Goal: Task Accomplishment & Management: Use online tool/utility

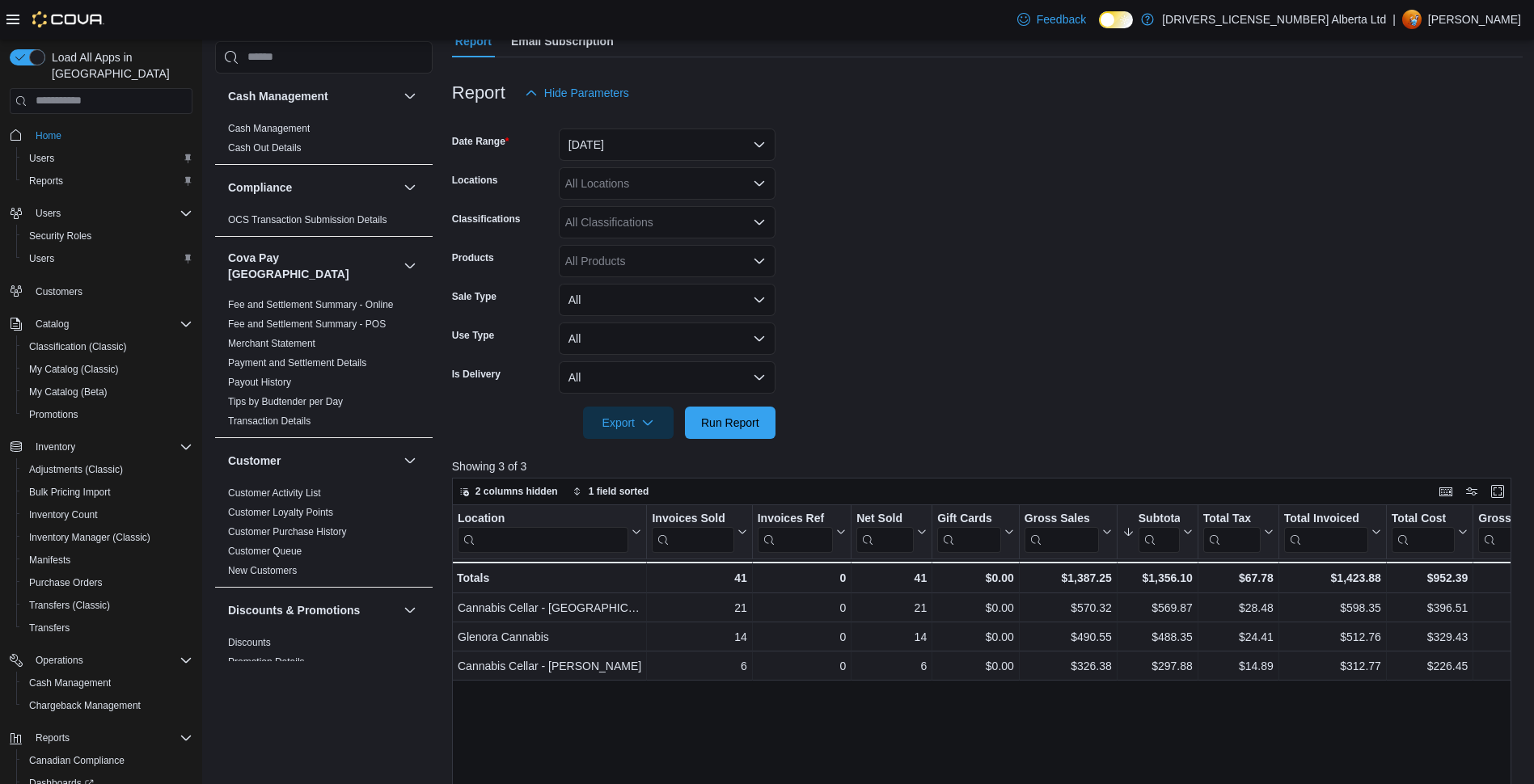
scroll to position [102, 0]
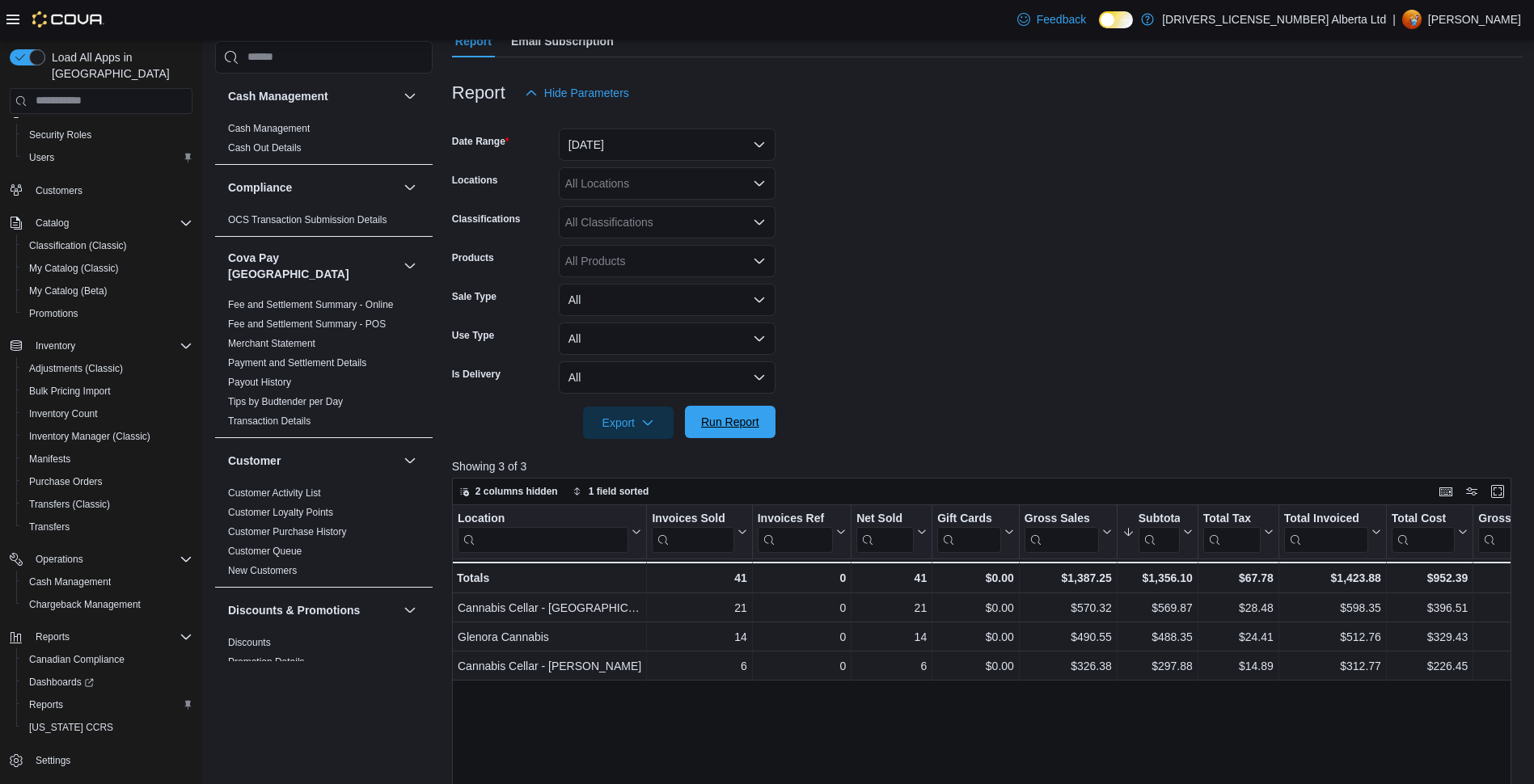
drag, startPoint x: 763, startPoint y: 426, endPoint x: 763, endPoint y: 417, distance: 9.0
click at [763, 428] on span "Run Report" at bounding box center [730, 421] width 72 height 32
click at [739, 413] on span "Run Report" at bounding box center [730, 421] width 72 height 32
click at [736, 421] on span "Run Report" at bounding box center [730, 421] width 58 height 16
click at [752, 442] on div at bounding box center [987, 449] width 1071 height 19
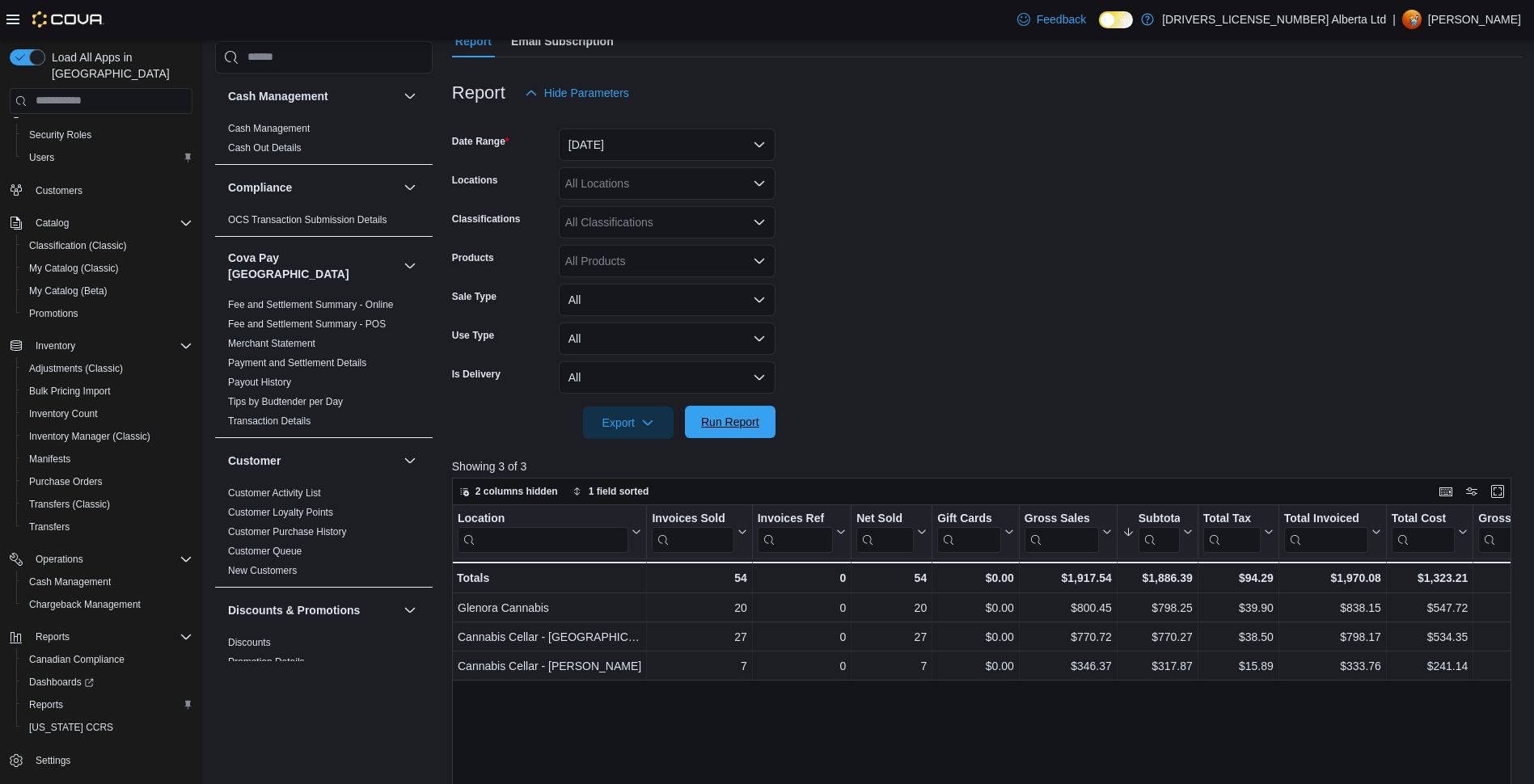
drag, startPoint x: 748, startPoint y: 436, endPoint x: 757, endPoint y: 428, distance: 12.0
click at [751, 431] on span "Run Report" at bounding box center [730, 421] width 72 height 32
click at [709, 430] on span "Run Report" at bounding box center [730, 421] width 72 height 32
click at [715, 417] on span "Run Report" at bounding box center [730, 421] width 58 height 16
click at [730, 428] on span "Run Report" at bounding box center [730, 421] width 58 height 16
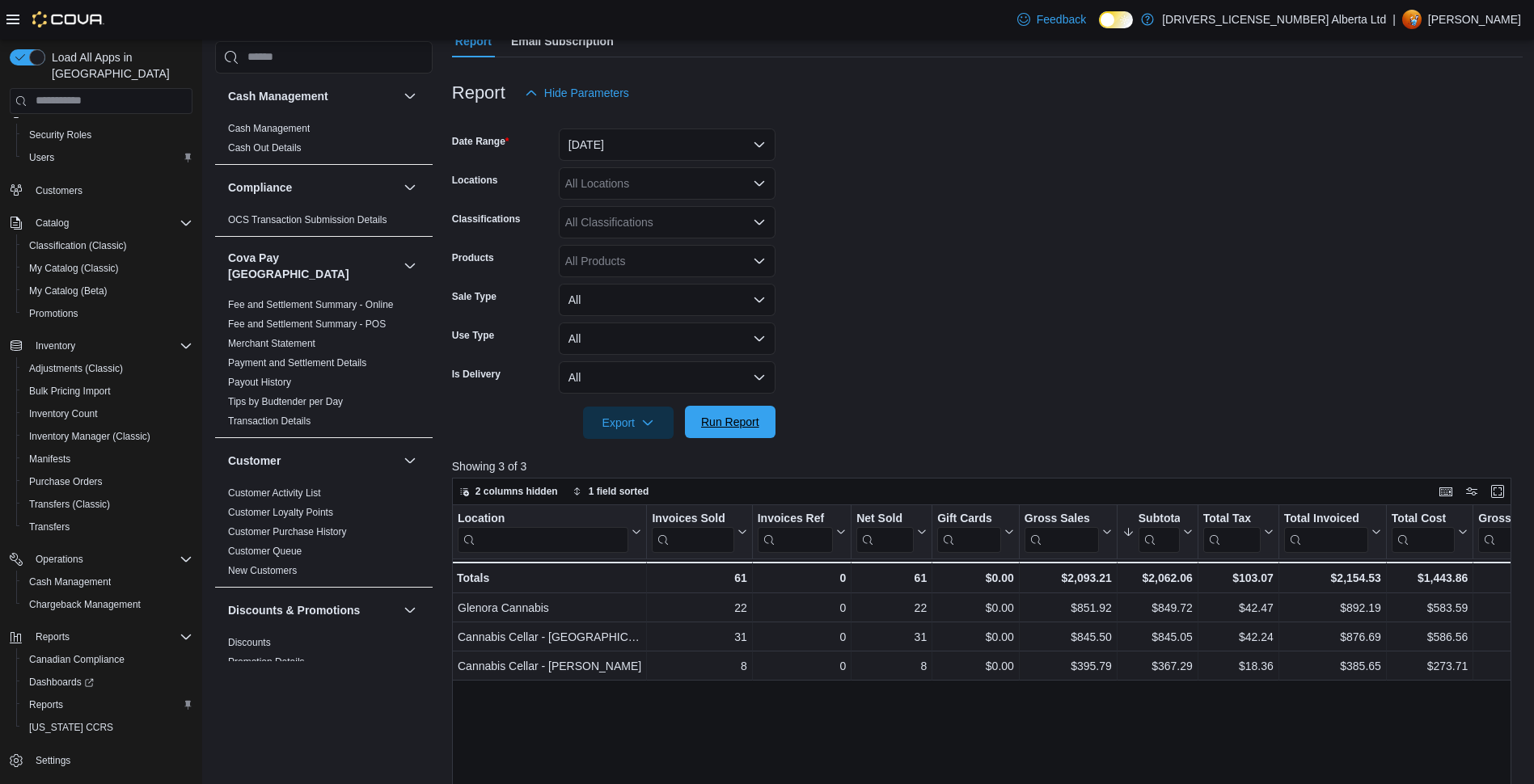
click at [733, 429] on span "Run Report" at bounding box center [730, 421] width 58 height 16
click at [762, 413] on span "Run Report" at bounding box center [730, 421] width 72 height 32
click at [744, 423] on span "Run Report" at bounding box center [730, 421] width 58 height 16
drag, startPoint x: 737, startPoint y: 414, endPoint x: 712, endPoint y: 520, distance: 108.9
click at [738, 415] on span "Run Report" at bounding box center [730, 422] width 58 height 16
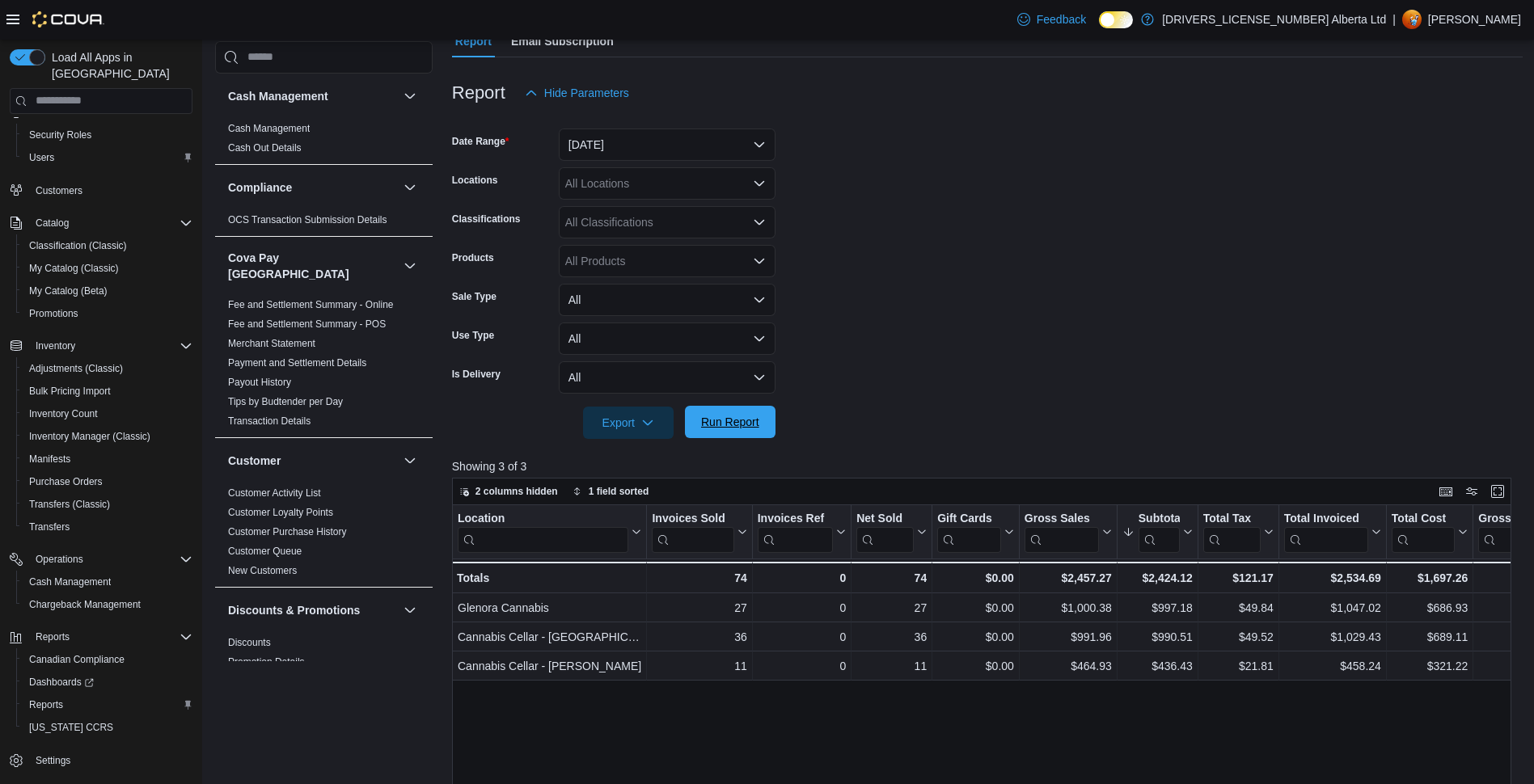
click at [735, 417] on span "Run Report" at bounding box center [730, 421] width 58 height 16
click at [771, 426] on button "Run Report" at bounding box center [730, 421] width 91 height 32
click at [738, 407] on span "Run Report" at bounding box center [730, 421] width 72 height 32
drag, startPoint x: 739, startPoint y: 437, endPoint x: 704, endPoint y: 449, distance: 37.0
click at [739, 437] on span "Run Report" at bounding box center [730, 422] width 72 height 32
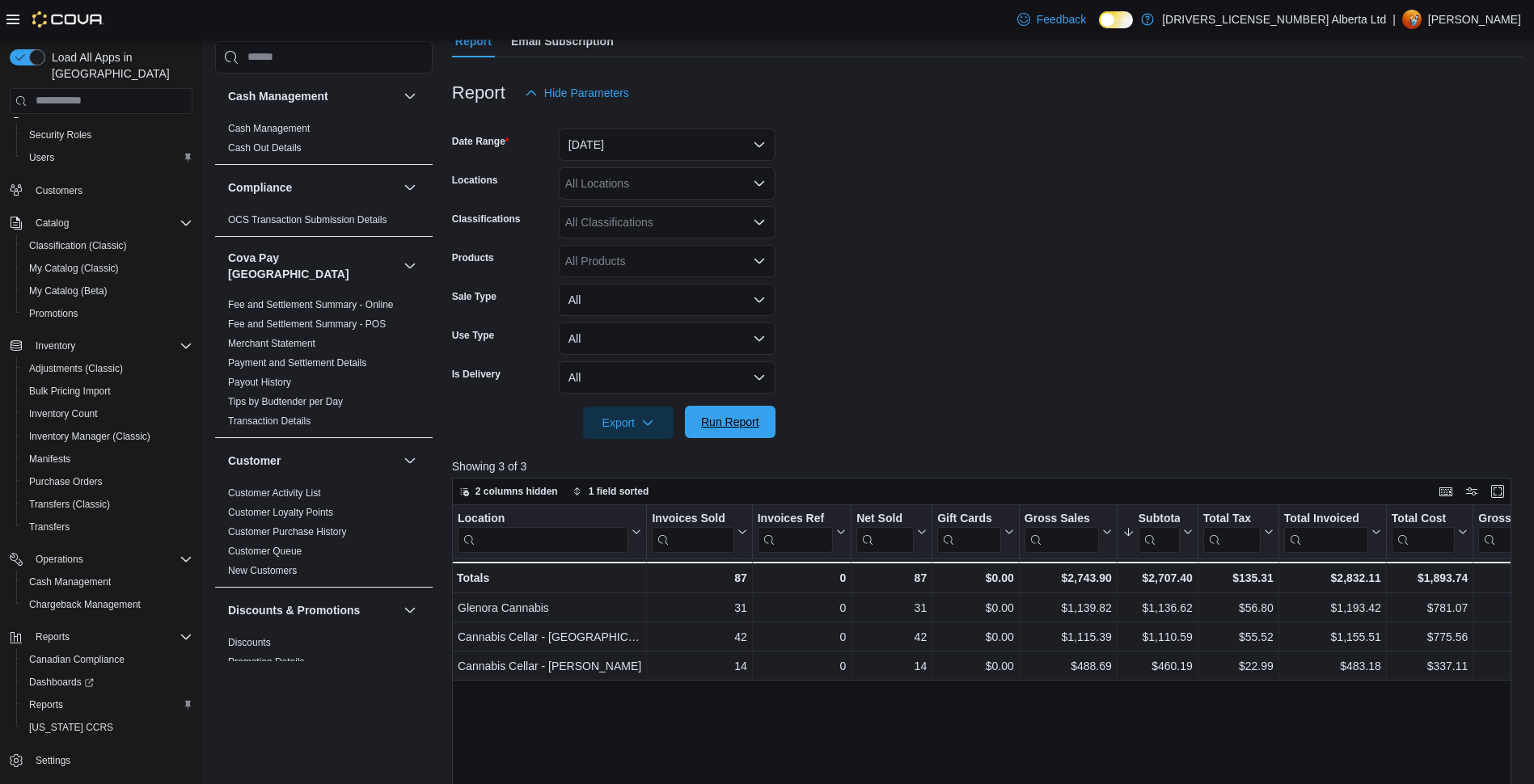
click at [767, 431] on button "Run Report" at bounding box center [730, 421] width 91 height 32
click at [724, 438] on span "Run Report" at bounding box center [730, 421] width 72 height 32
click at [733, 436] on span "Run Report" at bounding box center [730, 421] width 72 height 32
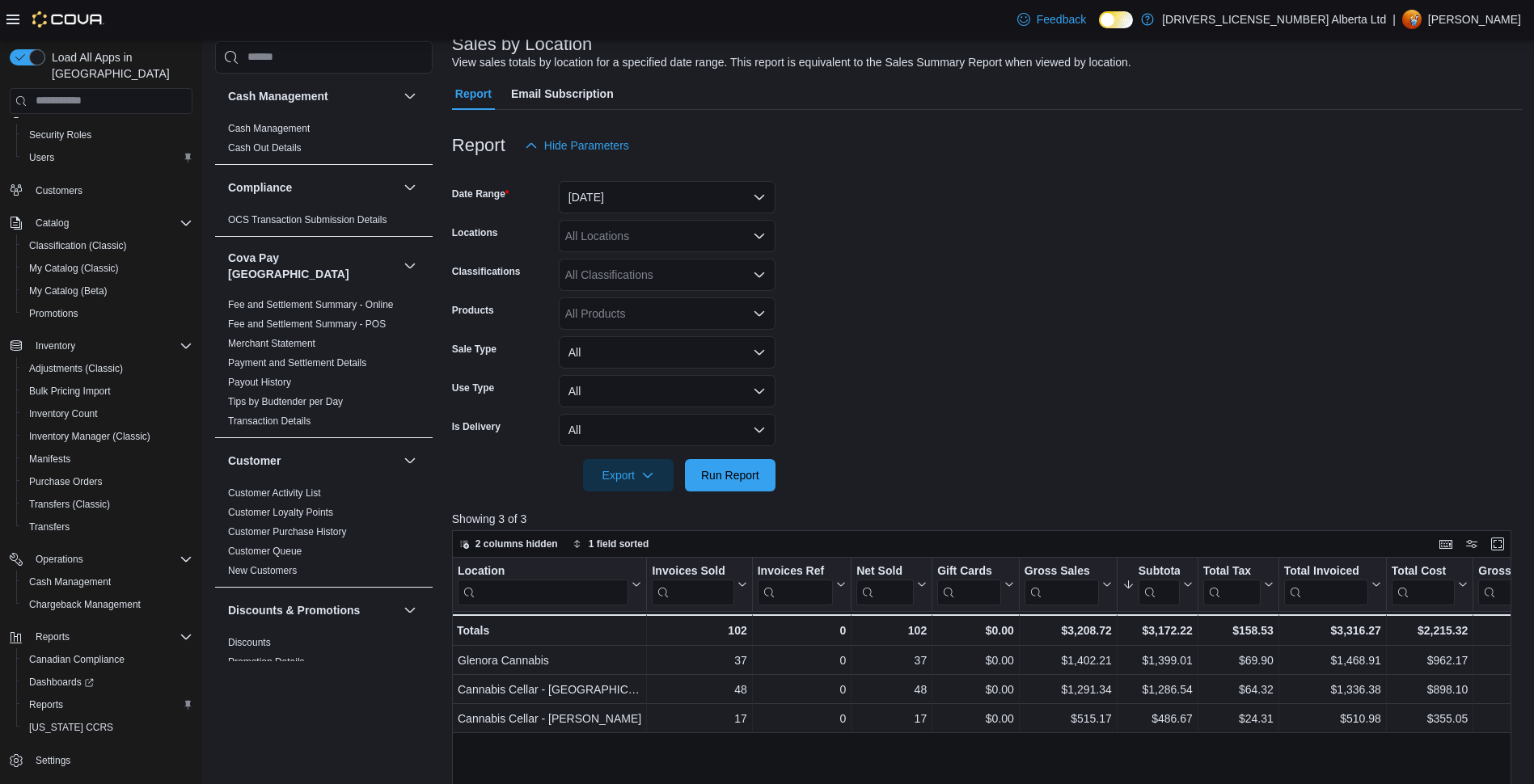
scroll to position [81, 0]
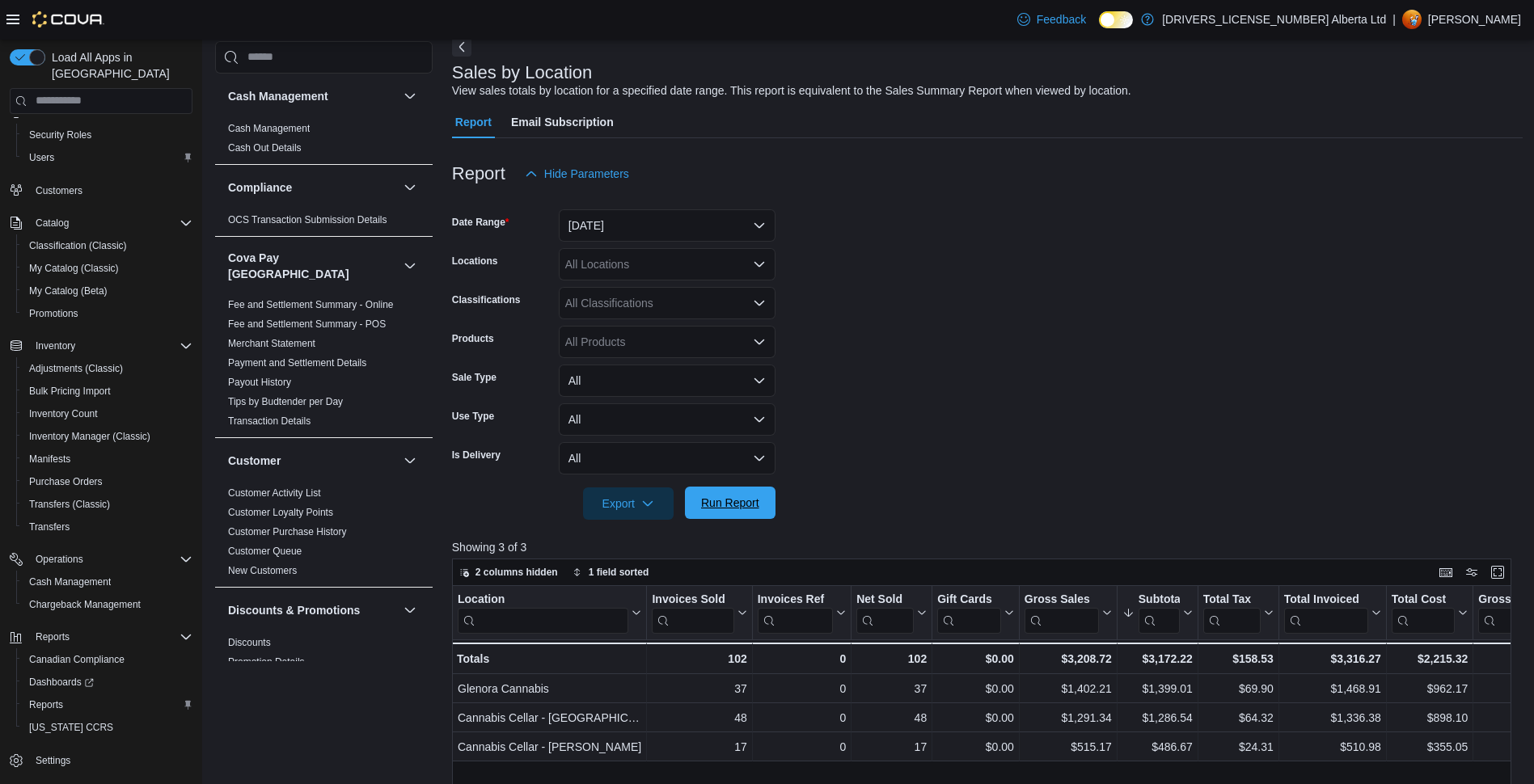
click at [718, 515] on span "Run Report" at bounding box center [730, 502] width 72 height 32
click at [728, 506] on span "Run Report" at bounding box center [730, 503] width 58 height 16
click at [767, 508] on button "Run Report" at bounding box center [730, 503] width 91 height 32
click at [752, 515] on span "Run Report" at bounding box center [730, 502] width 72 height 32
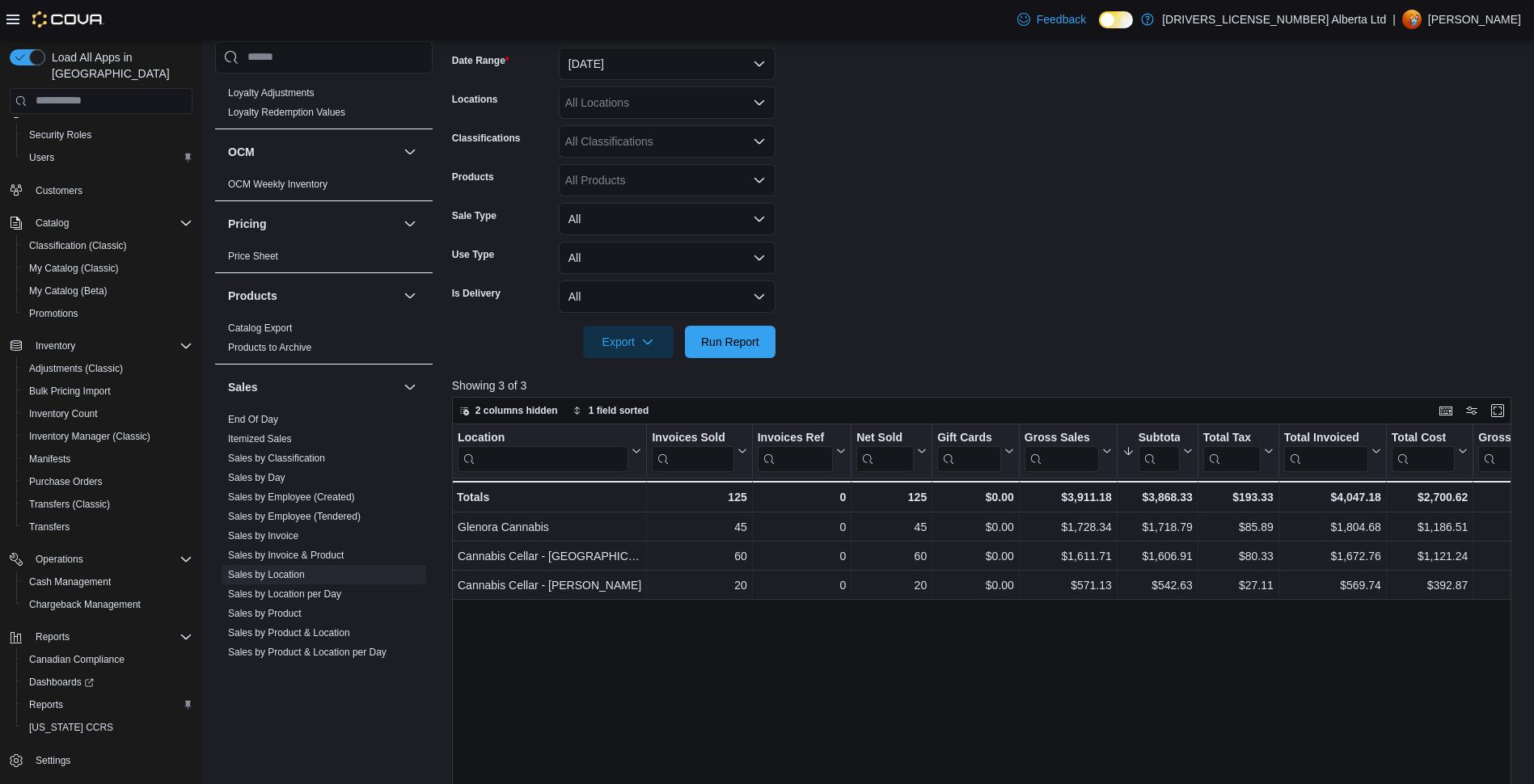
scroll to position [1158, 0]
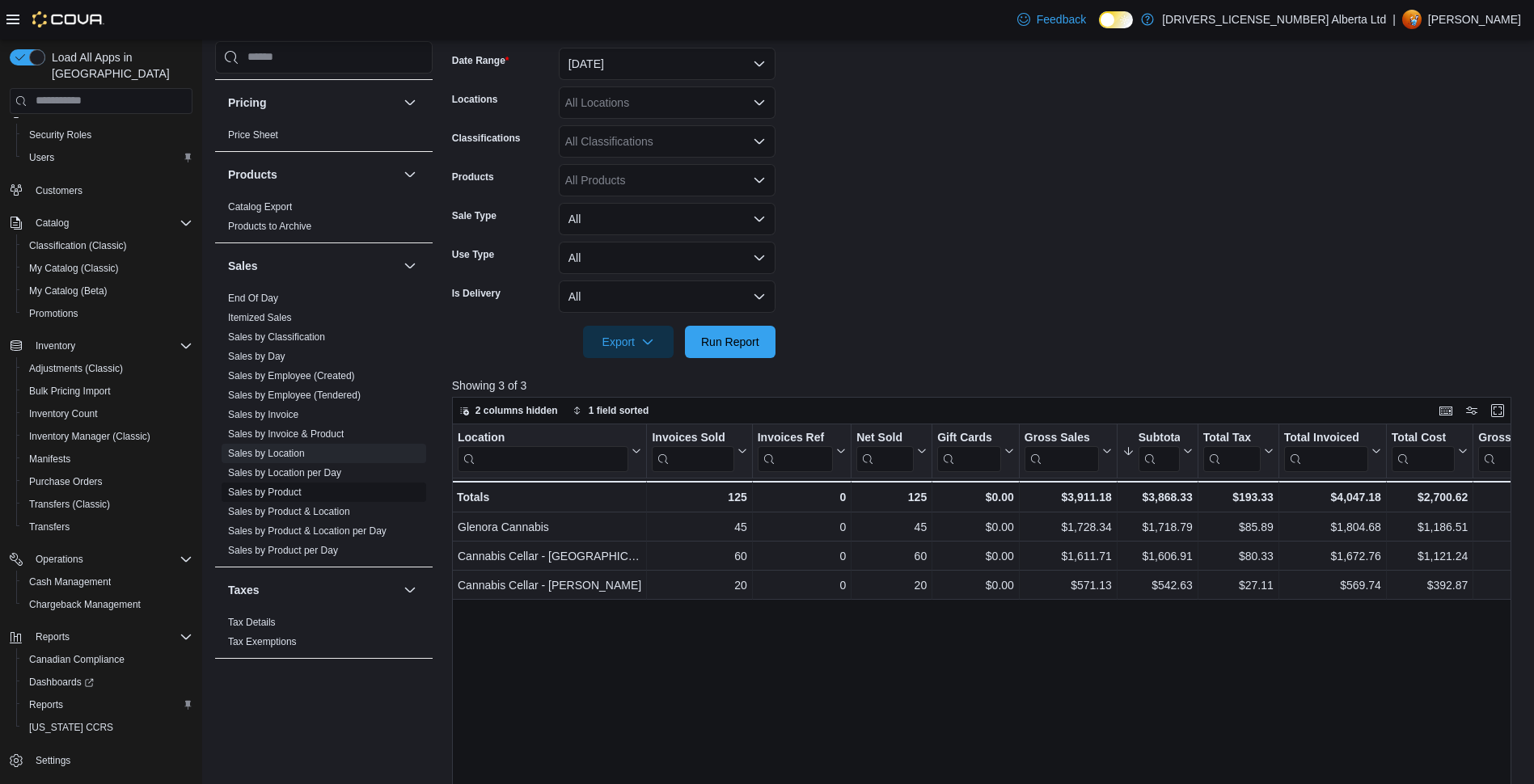
click at [246, 481] on span "Sales by Product" at bounding box center [324, 491] width 205 height 19
click at [241, 506] on link "Sales by Product & Location" at bounding box center [289, 511] width 122 height 12
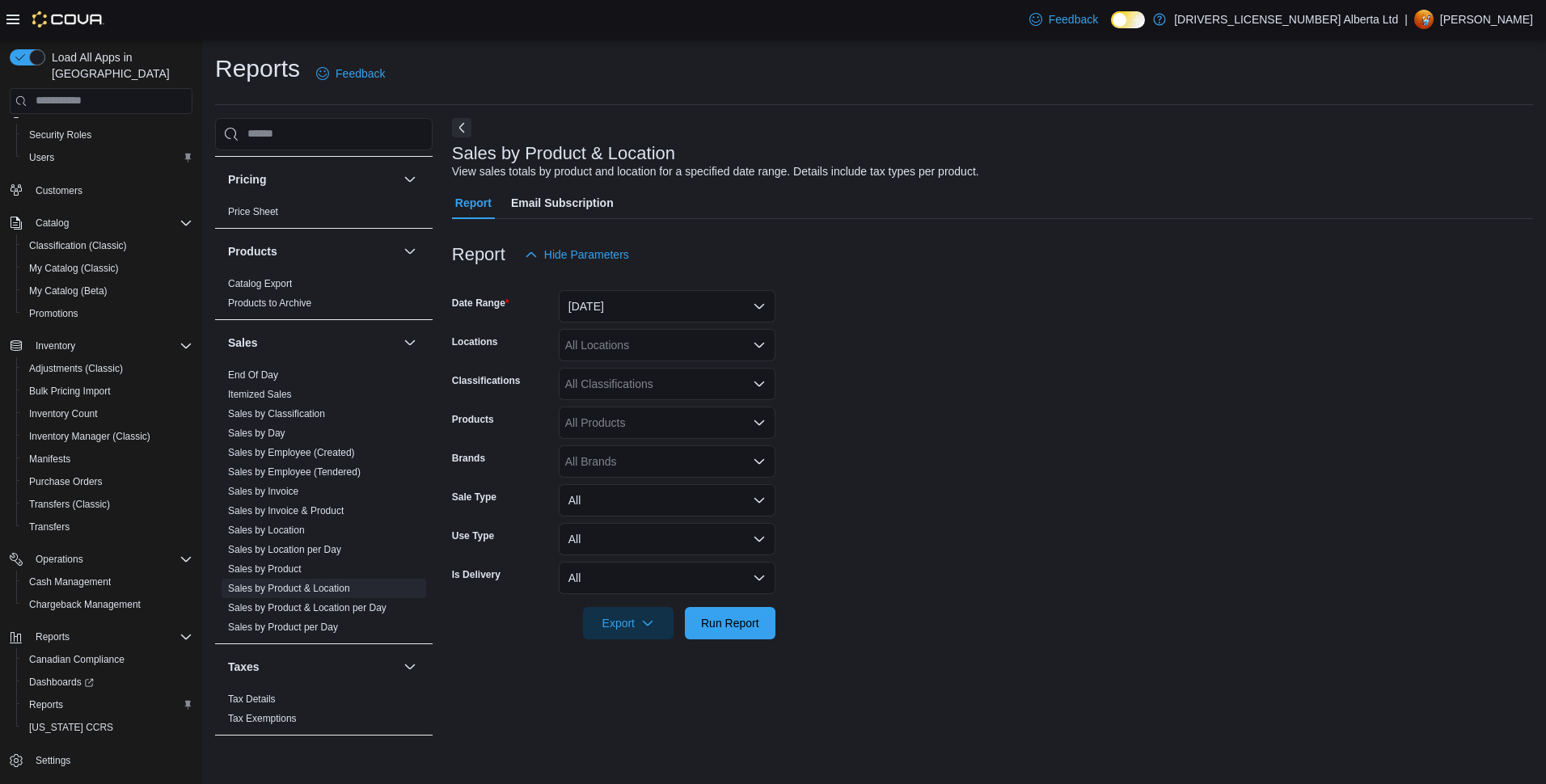
click at [673, 327] on form "Date Range [DATE] Locations All Locations Classifications All Classifications P…" at bounding box center [992, 454] width 1081 height 368
click at [643, 313] on button "[DATE]" at bounding box center [667, 305] width 217 height 32
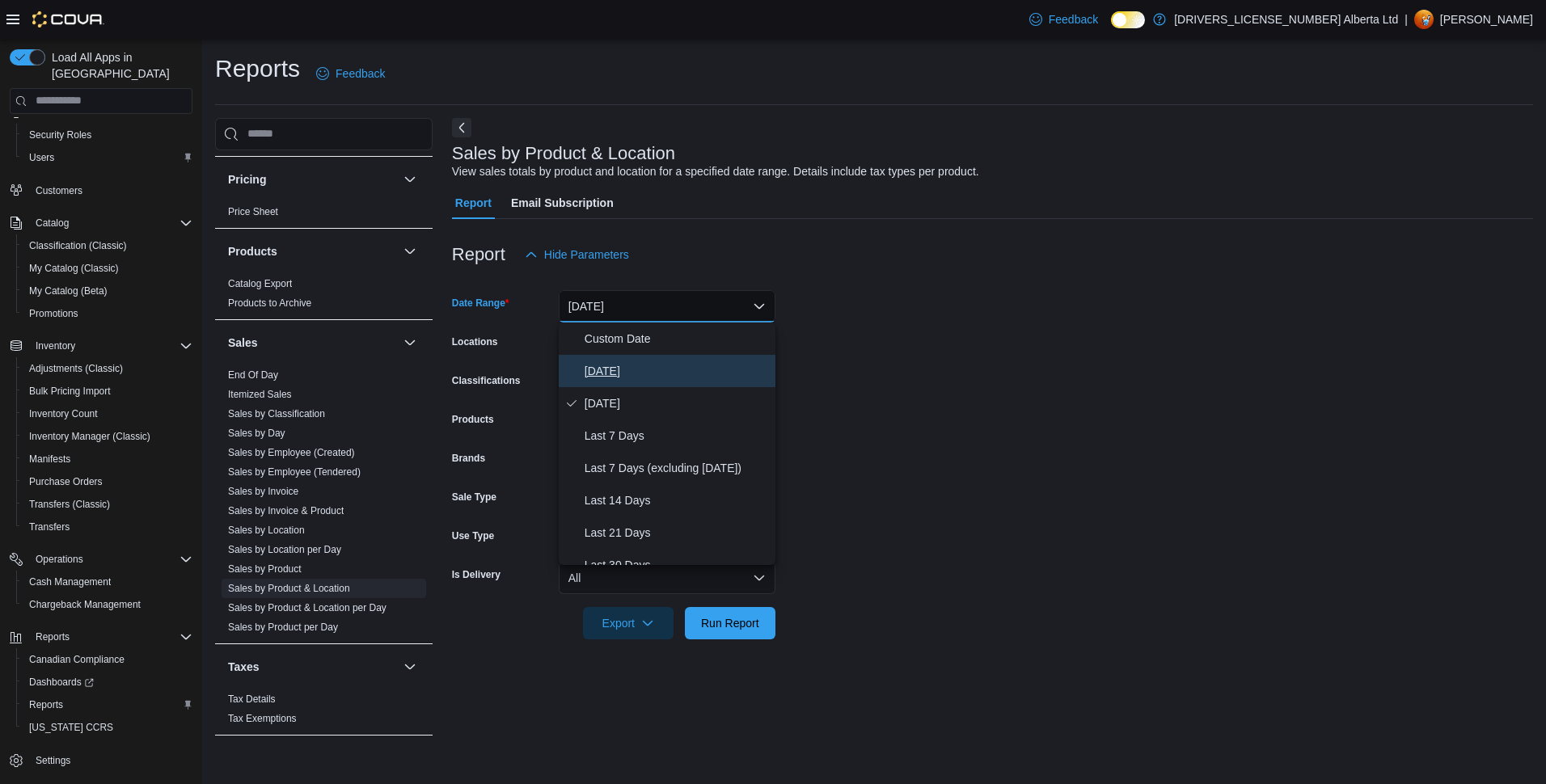
click at [614, 370] on span "[DATE]" at bounding box center [677, 371] width 185 height 19
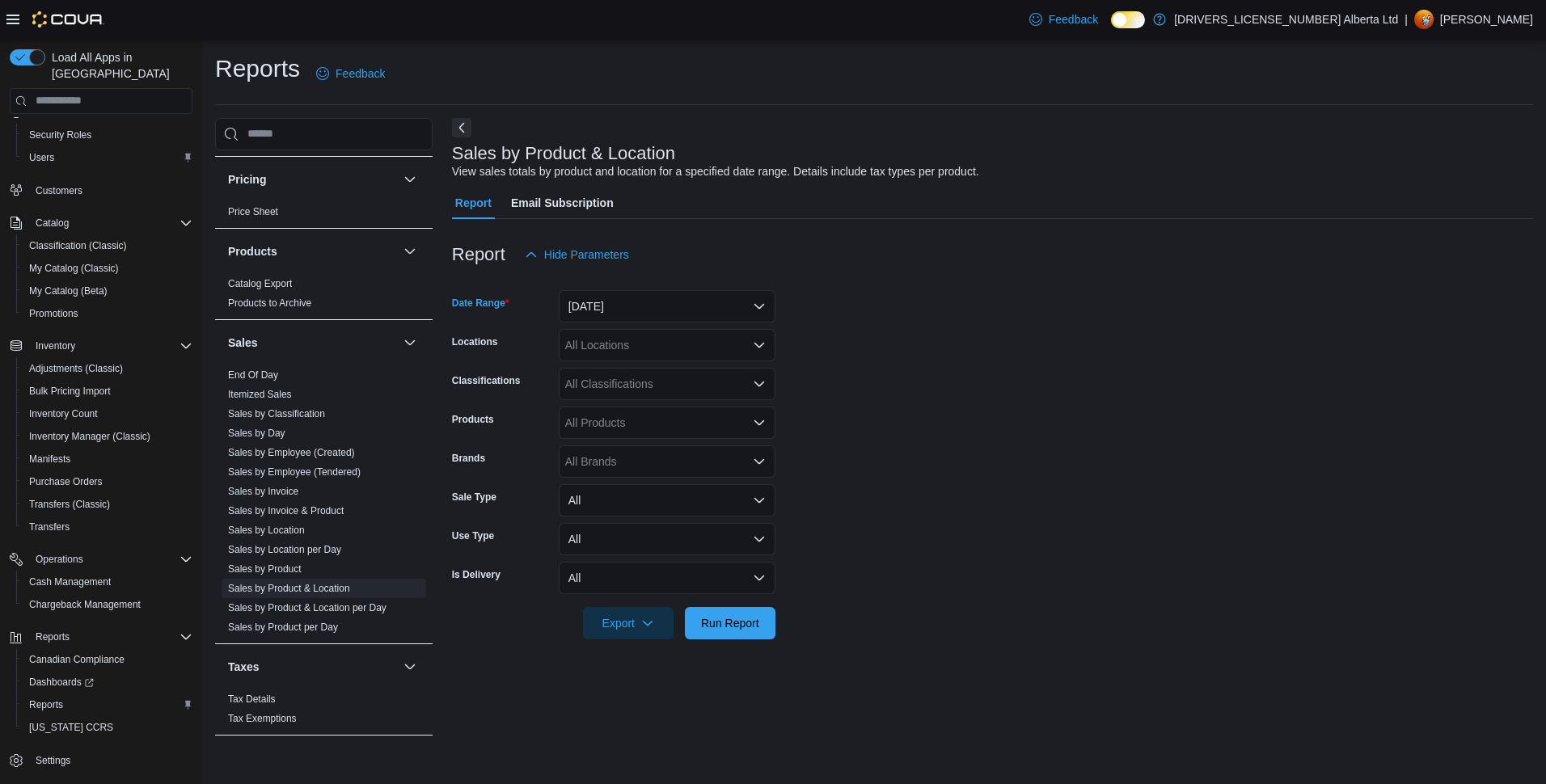
click at [608, 349] on div "All Locations" at bounding box center [667, 344] width 217 height 32
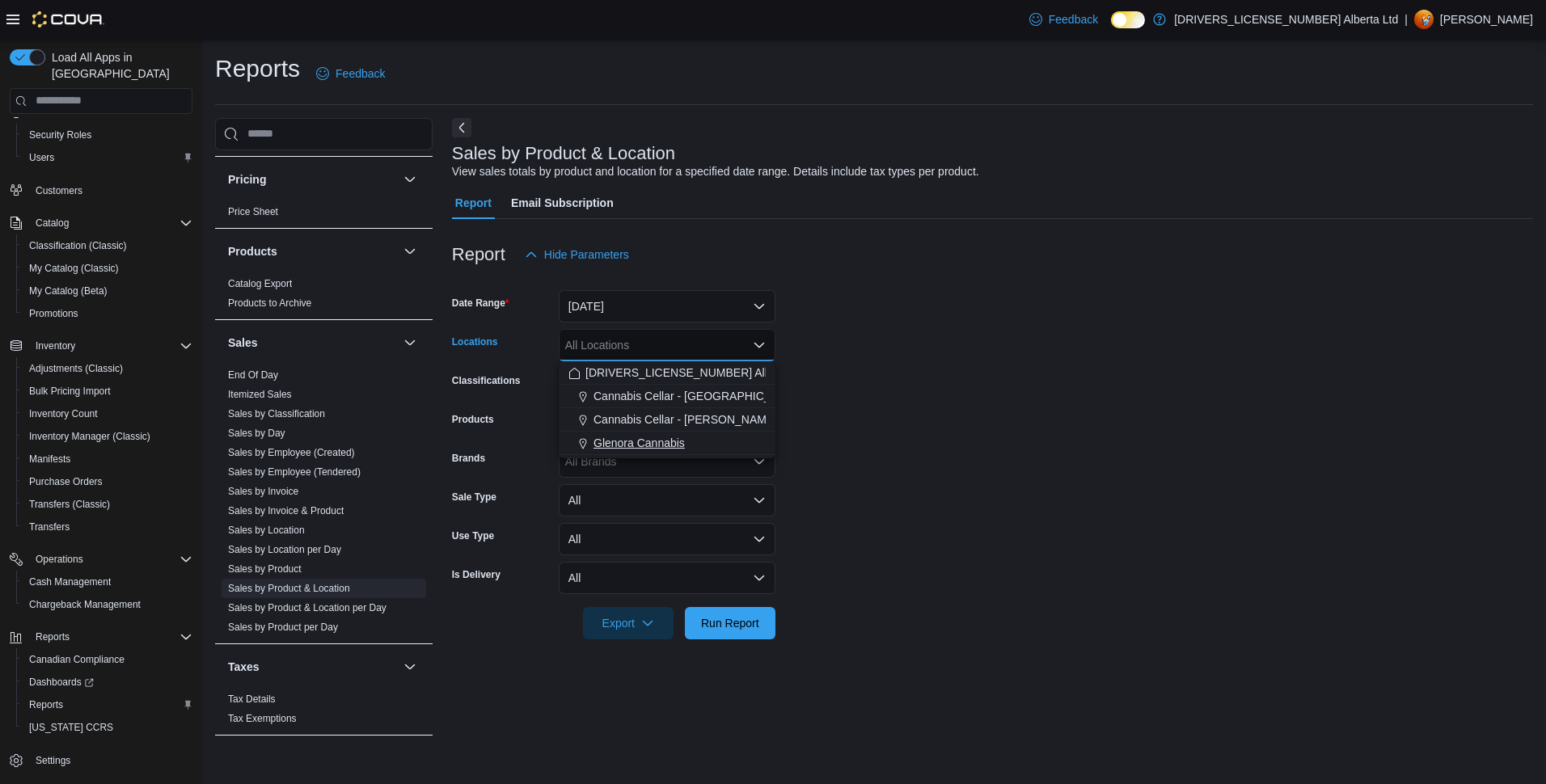
click at [613, 451] on button "Glenora Cannabis" at bounding box center [667, 443] width 217 height 23
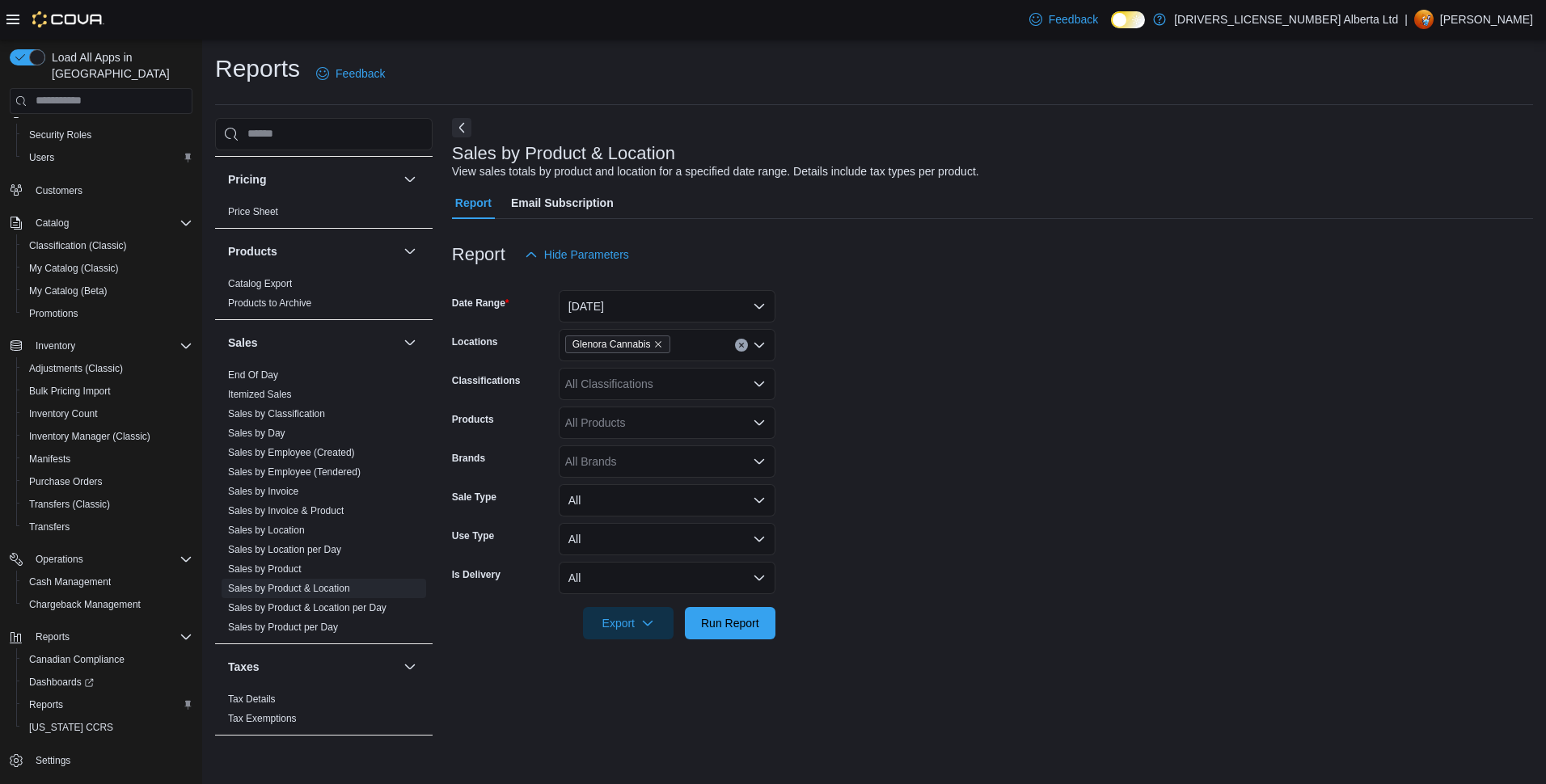
drag, startPoint x: 1003, startPoint y: 578, endPoint x: 934, endPoint y: 601, distance: 72.7
click at [999, 583] on form "Date Range [DATE] Locations [GEOGRAPHIC_DATA] Cannabis Classifications All Clas…" at bounding box center [992, 454] width 1081 height 368
click at [761, 624] on span "Run Report" at bounding box center [730, 622] width 72 height 32
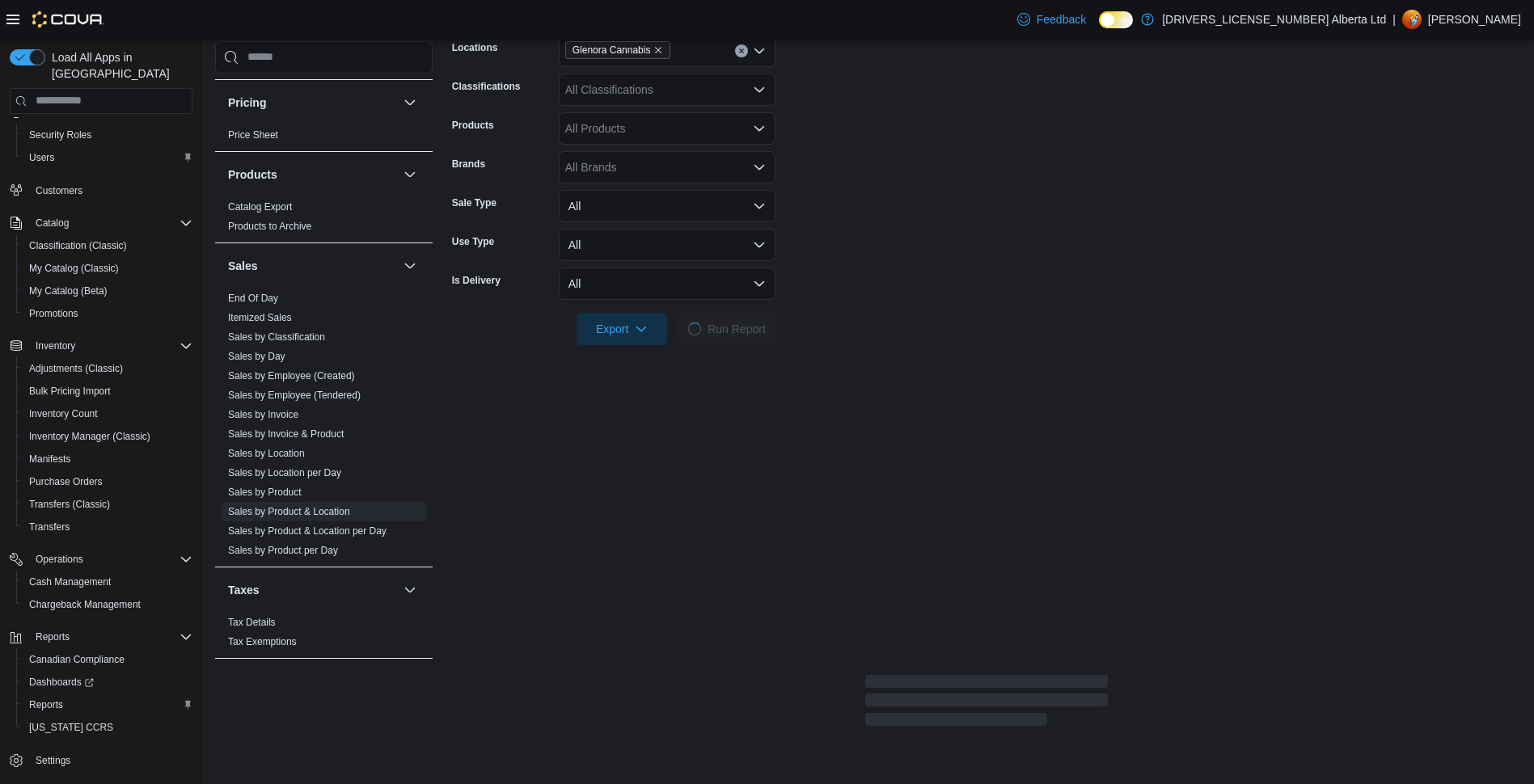
scroll to position [404, 0]
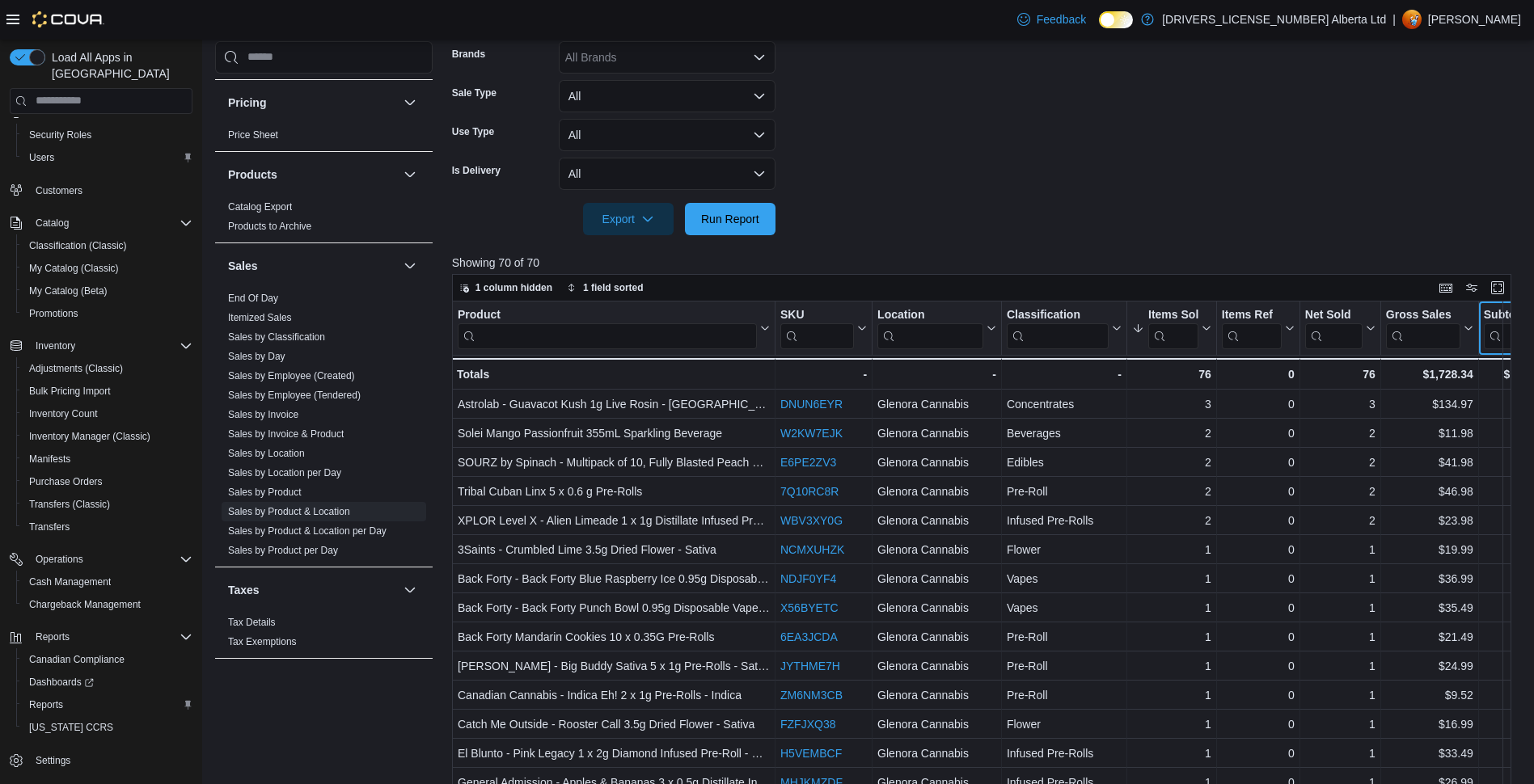
click at [1505, 313] on button "Subtotal" at bounding box center [1519, 328] width 71 height 42
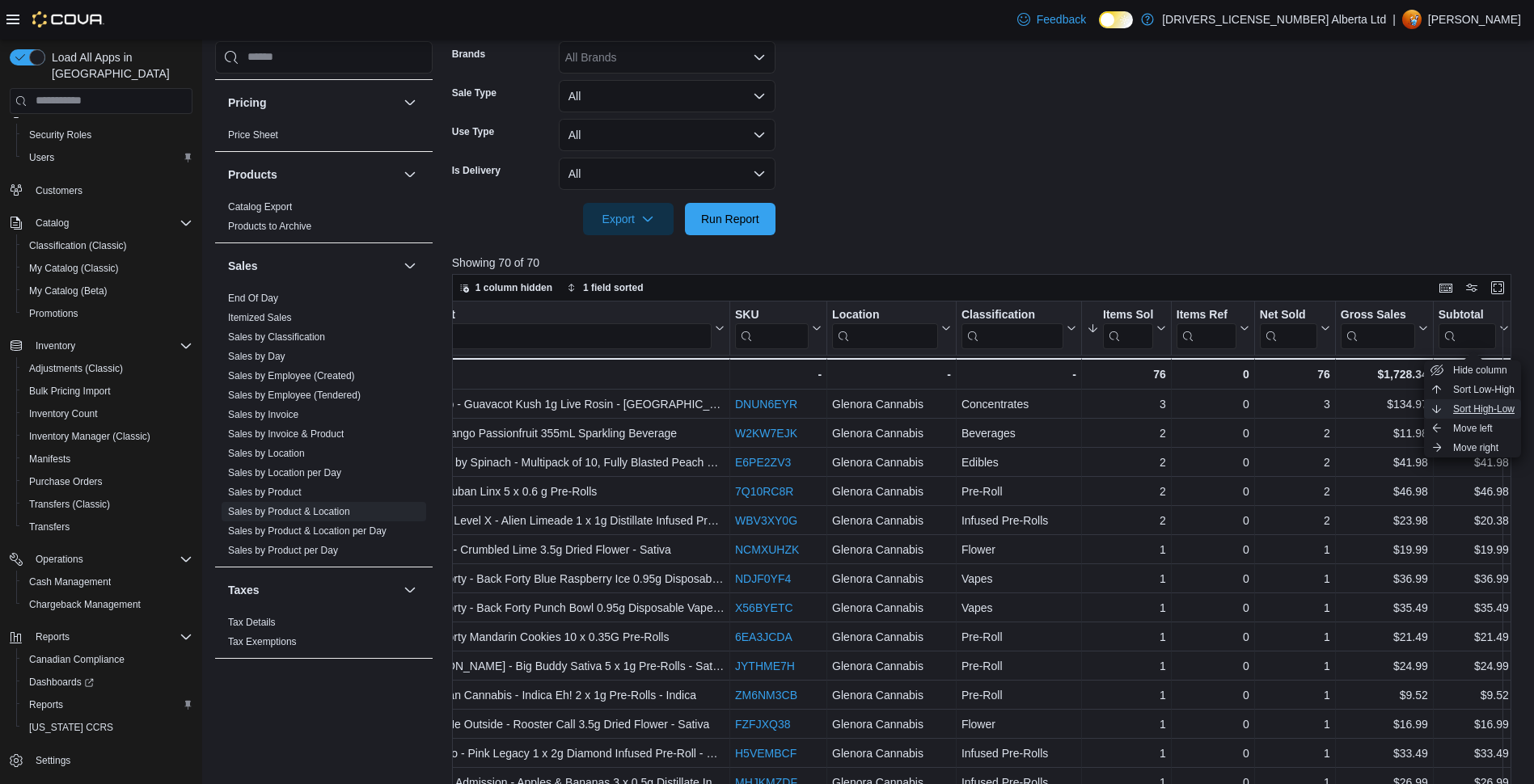
click at [1463, 407] on span "Sort High-Low" at bounding box center [1485, 408] width 62 height 13
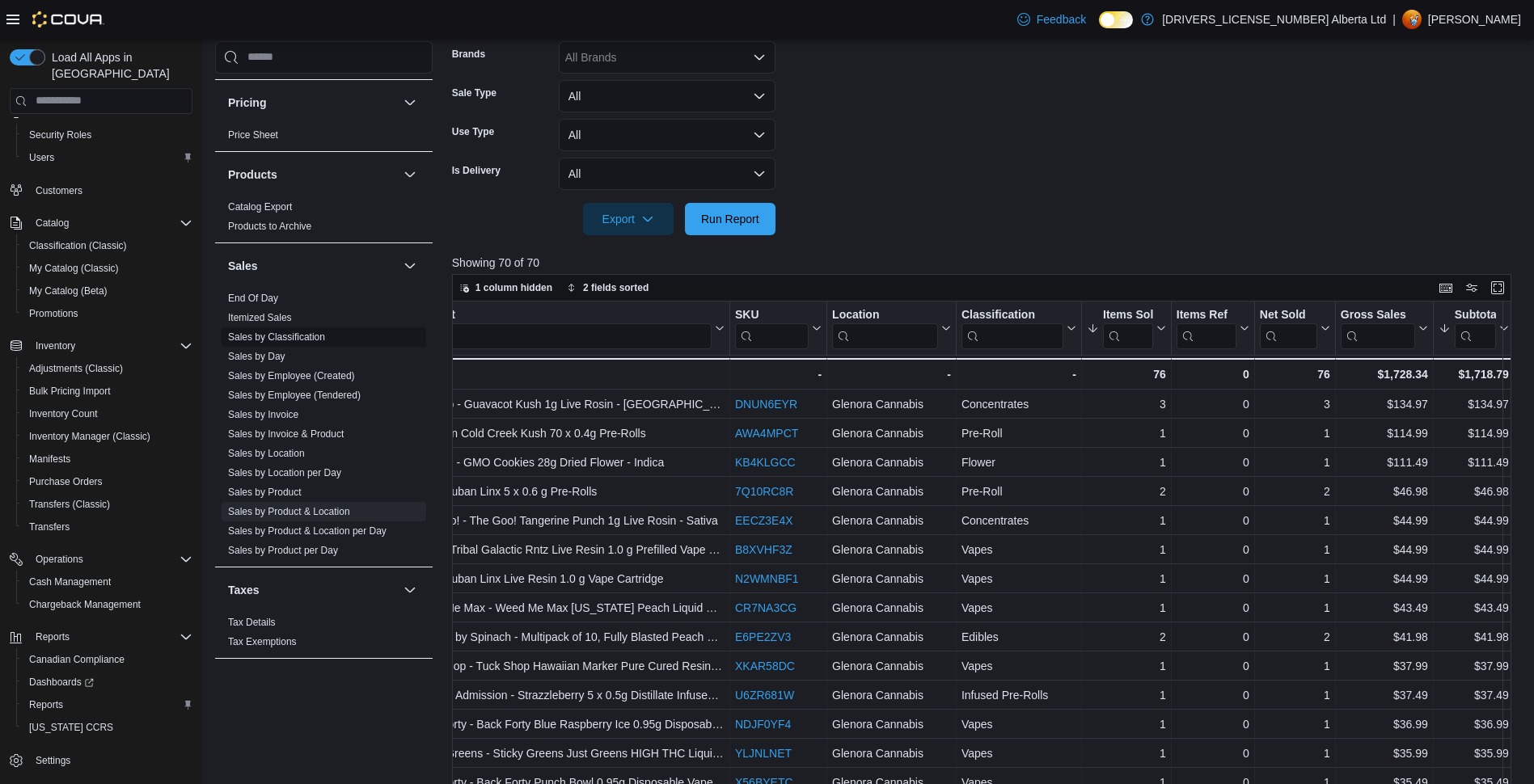
click at [289, 408] on link "Sales by Invoice" at bounding box center [263, 414] width 71 height 12
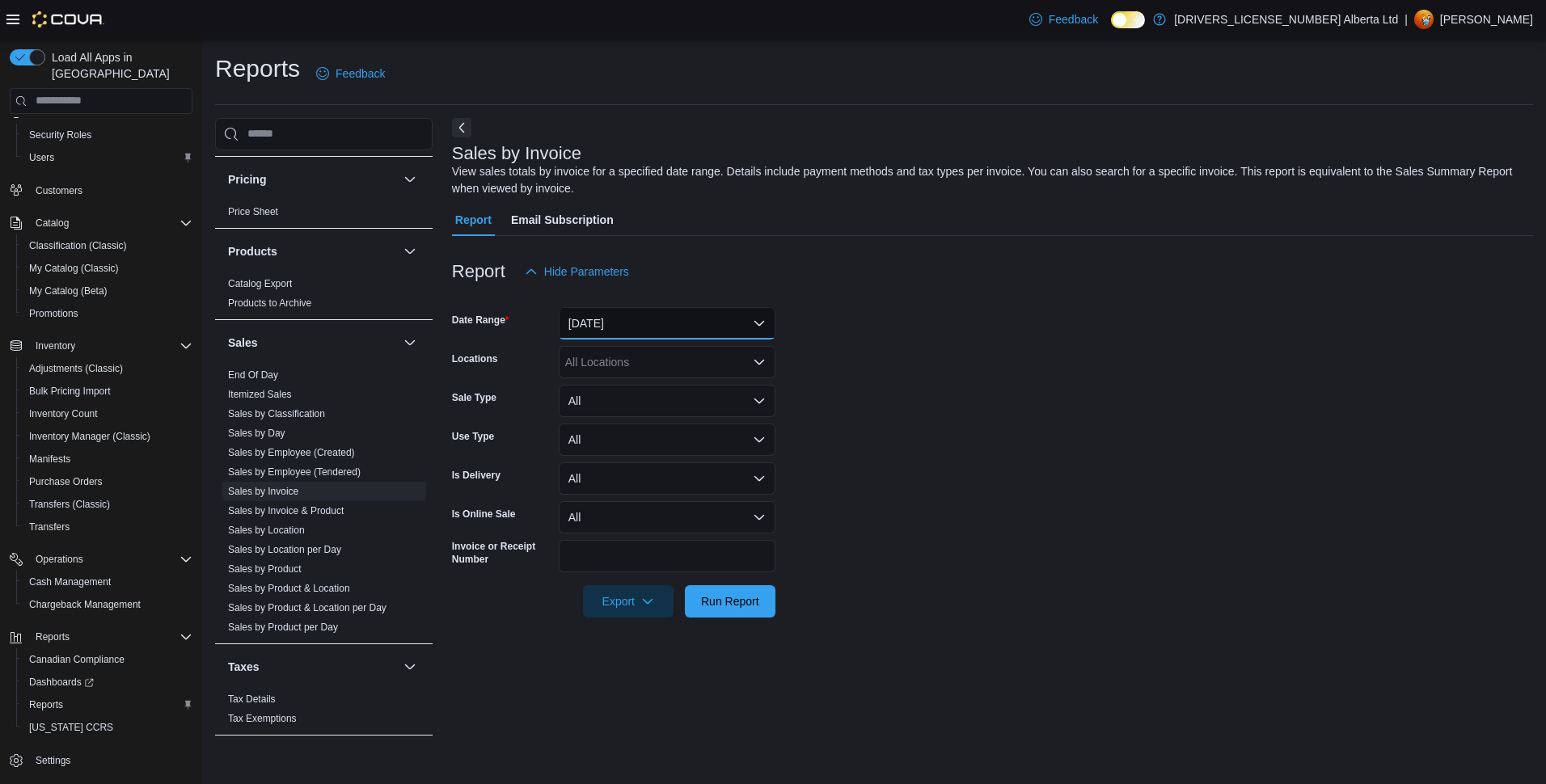
click at [690, 316] on button "[DATE]" at bounding box center [667, 323] width 217 height 32
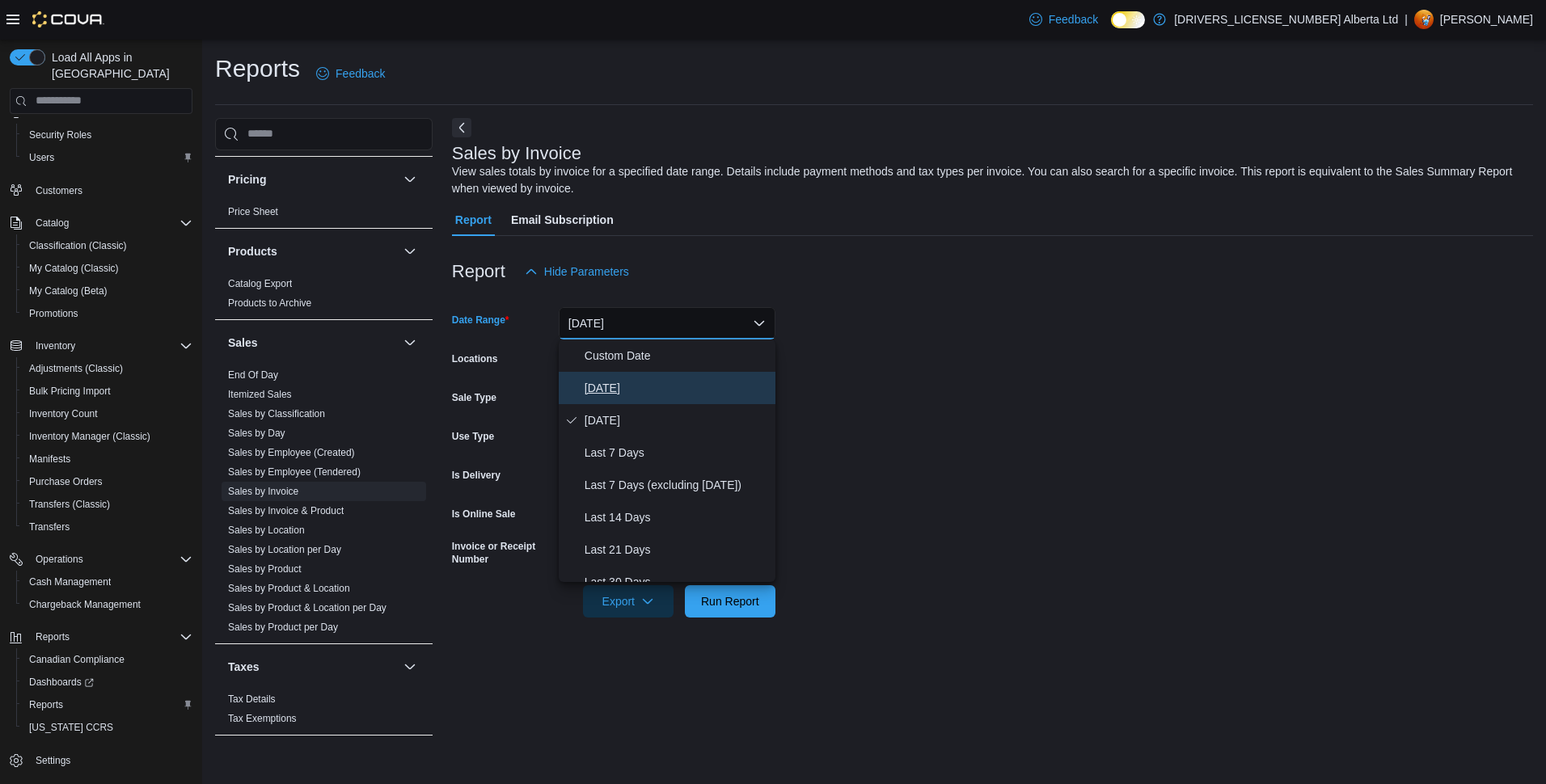
click at [638, 395] on span "[DATE]" at bounding box center [677, 388] width 185 height 19
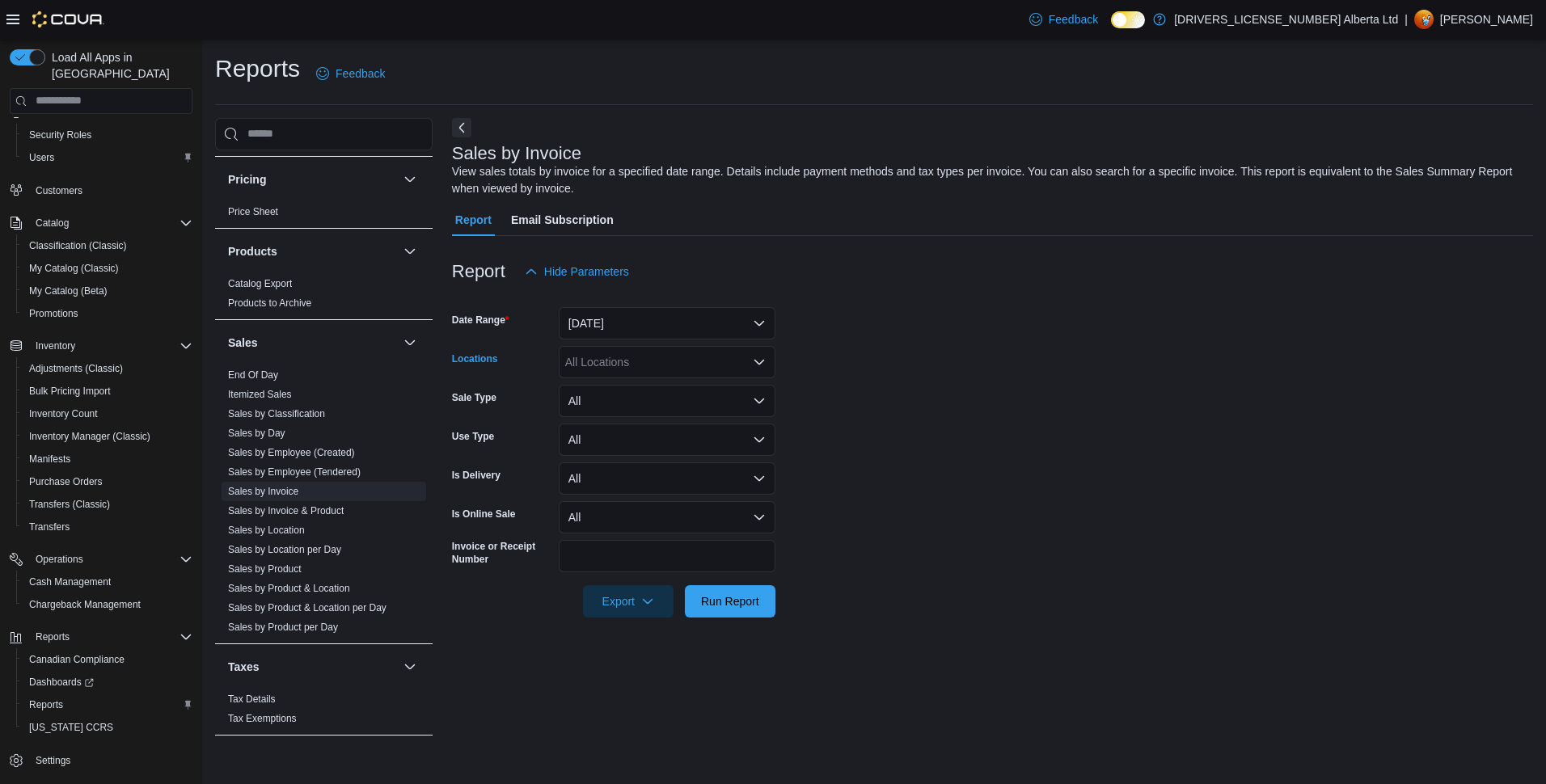
click at [614, 374] on div "All Locations" at bounding box center [667, 362] width 217 height 32
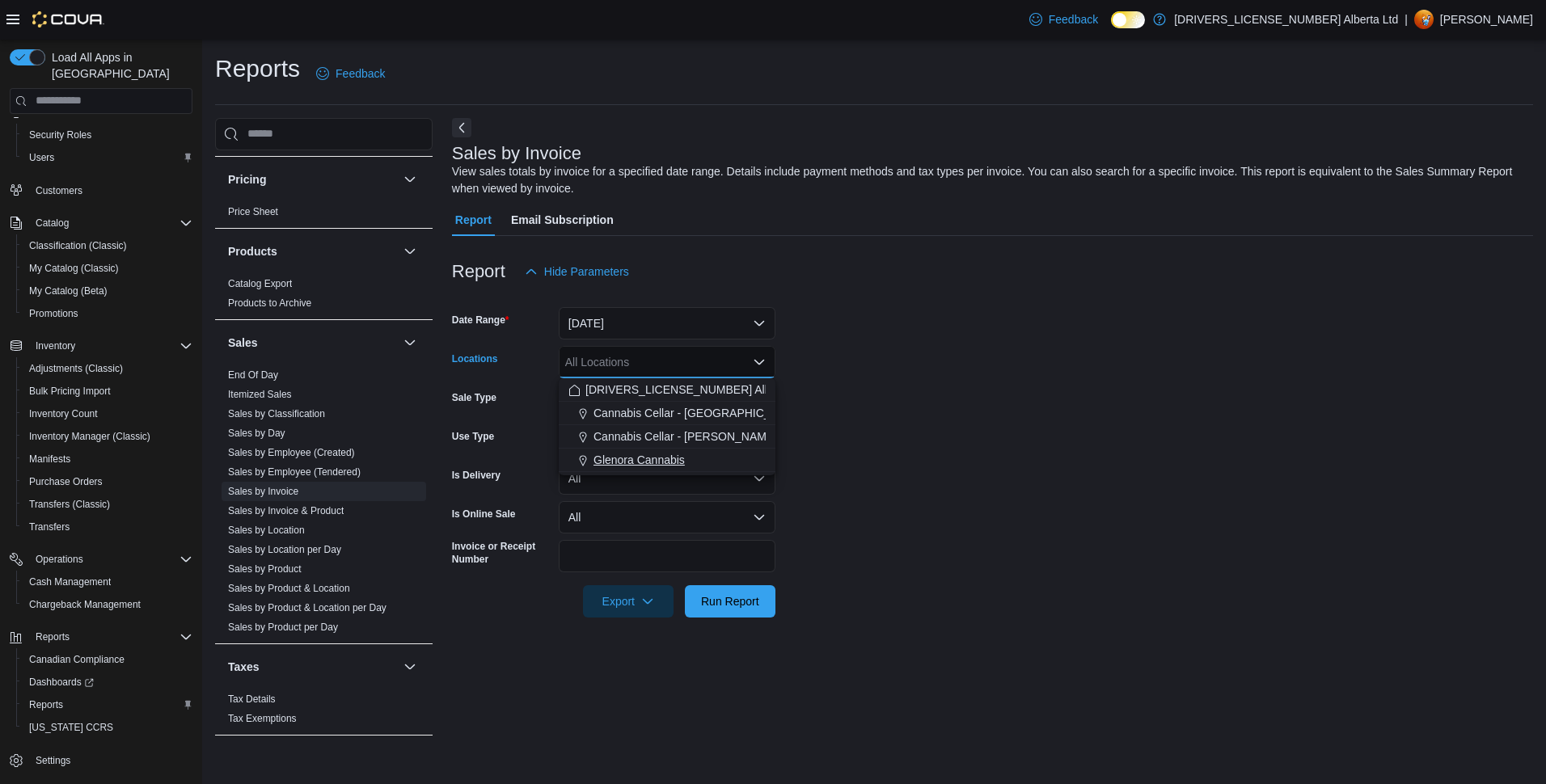
click at [639, 453] on span "Glenora Cannabis" at bounding box center [639, 459] width 91 height 16
click at [739, 612] on span "Run Report" at bounding box center [730, 600] width 72 height 32
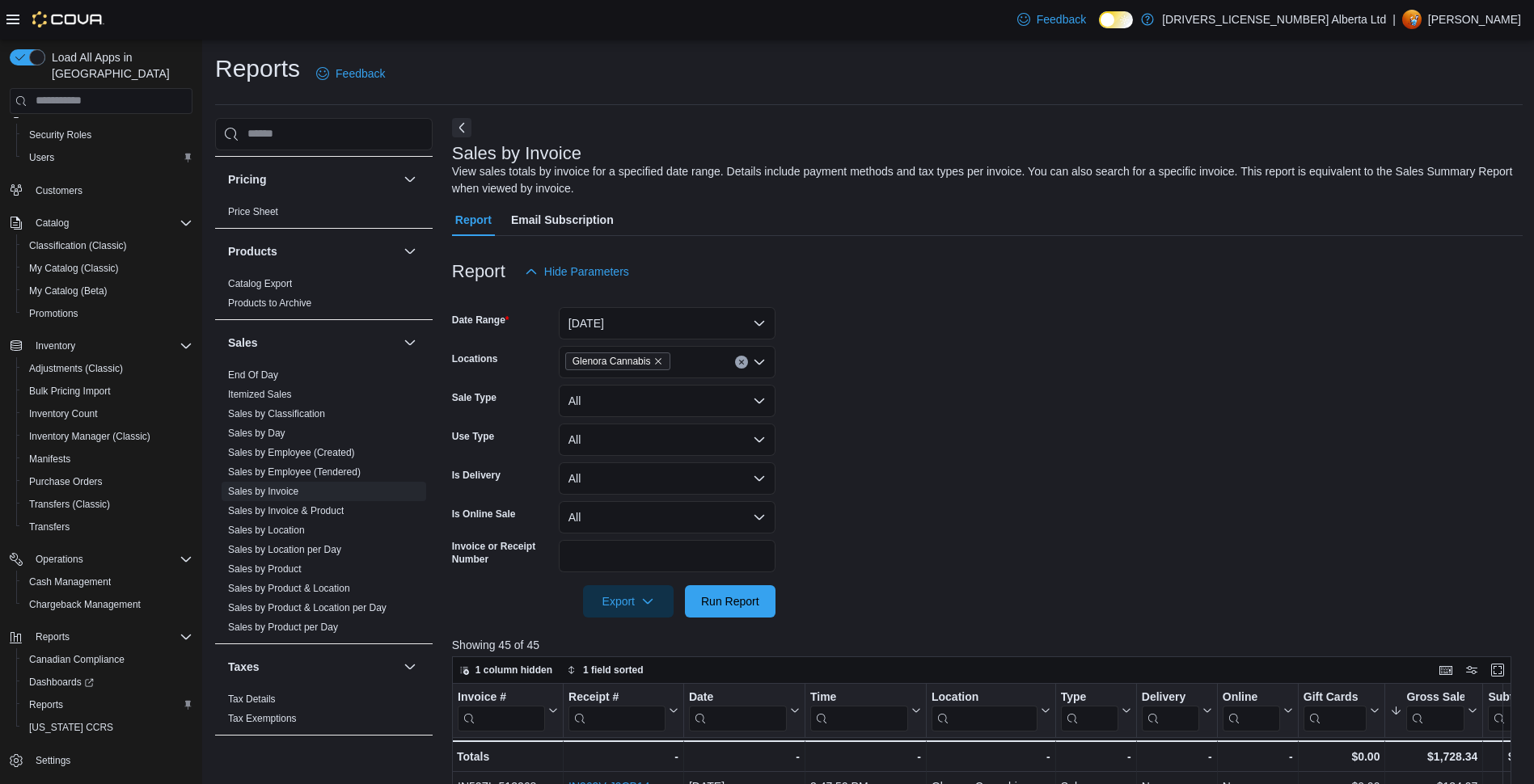
scroll to position [323, 0]
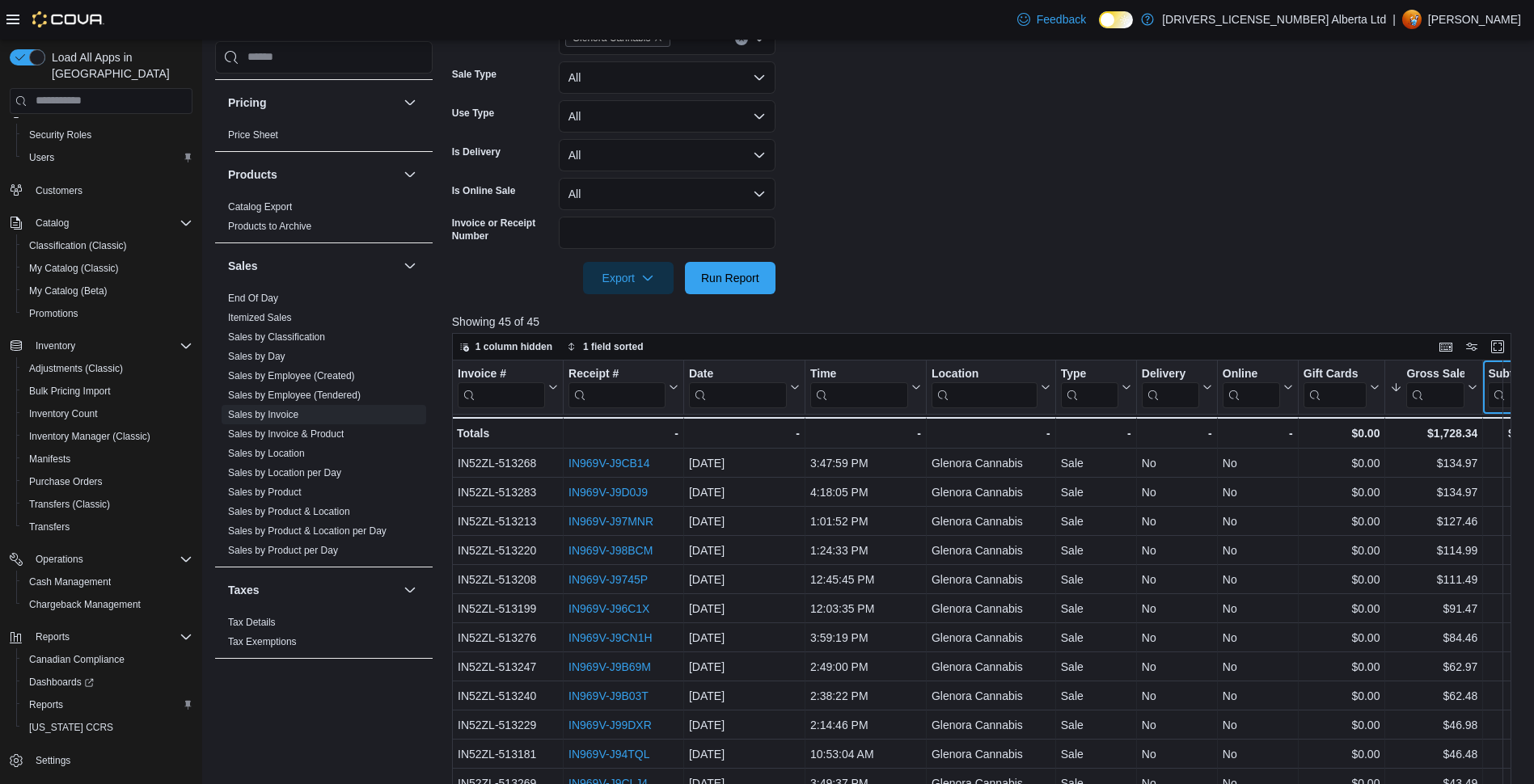
click at [1496, 372] on div "Subtotal" at bounding box center [1516, 374] width 57 height 15
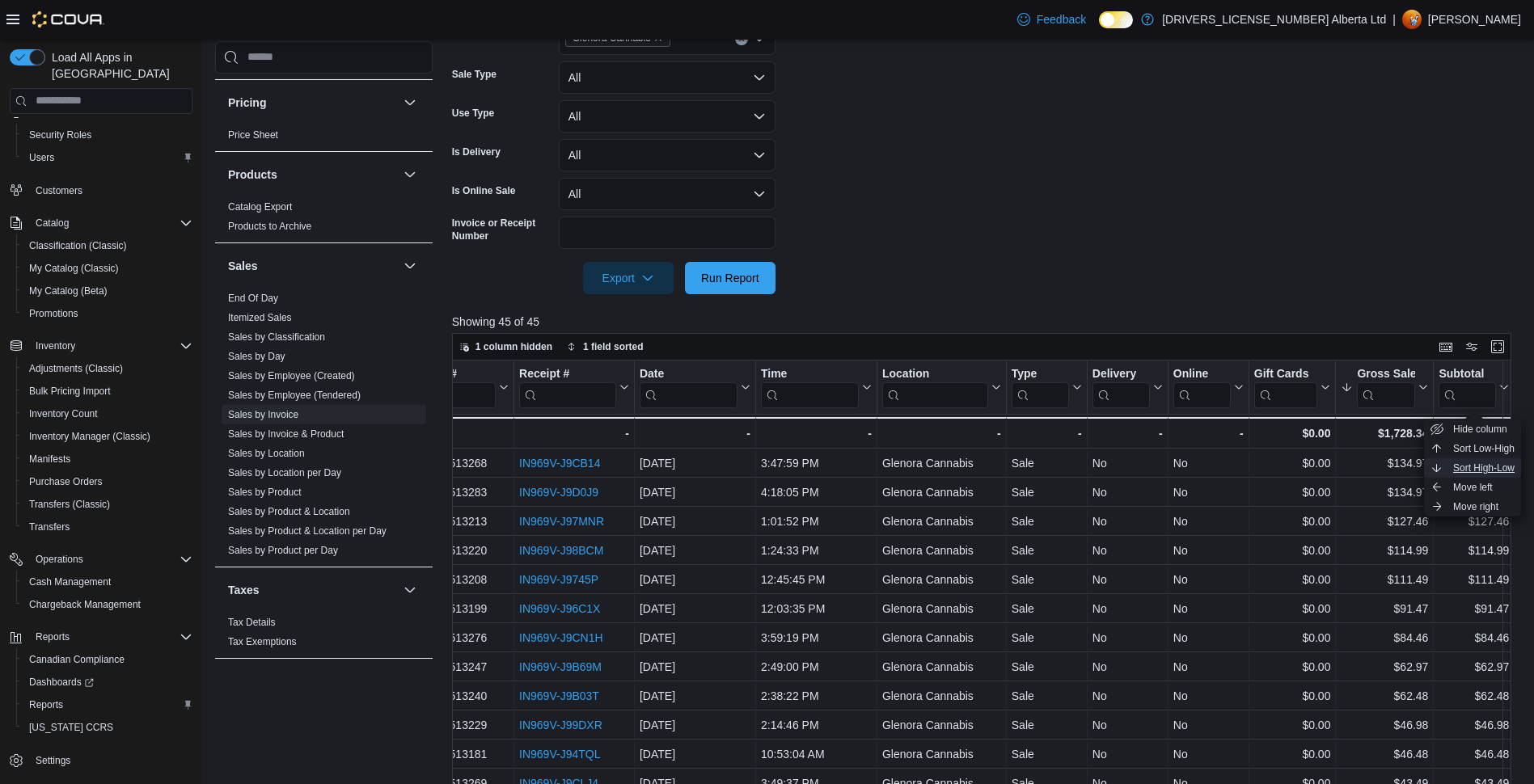
click at [1499, 470] on span "Sort High-Low" at bounding box center [1485, 467] width 62 height 13
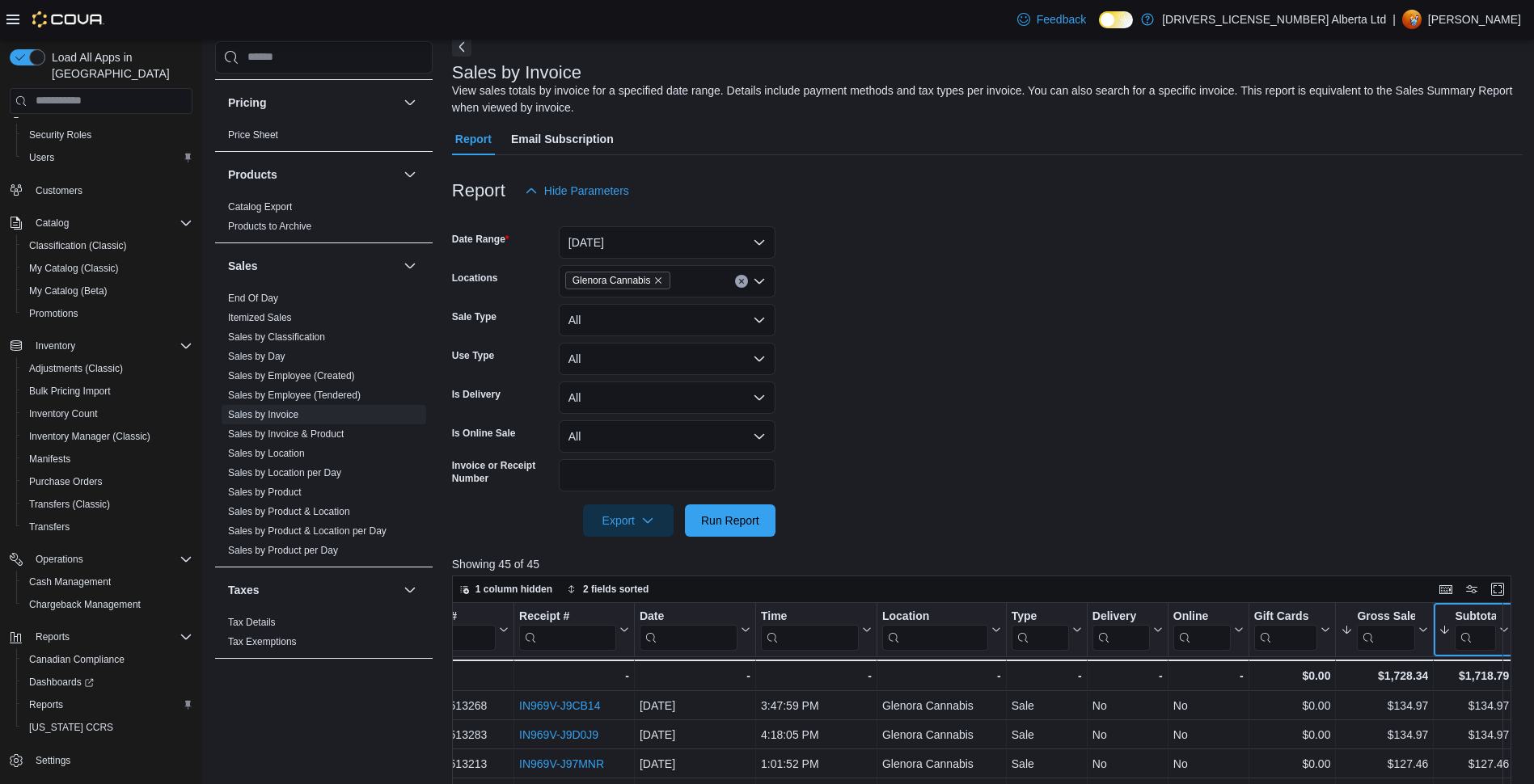
scroll to position [243, 0]
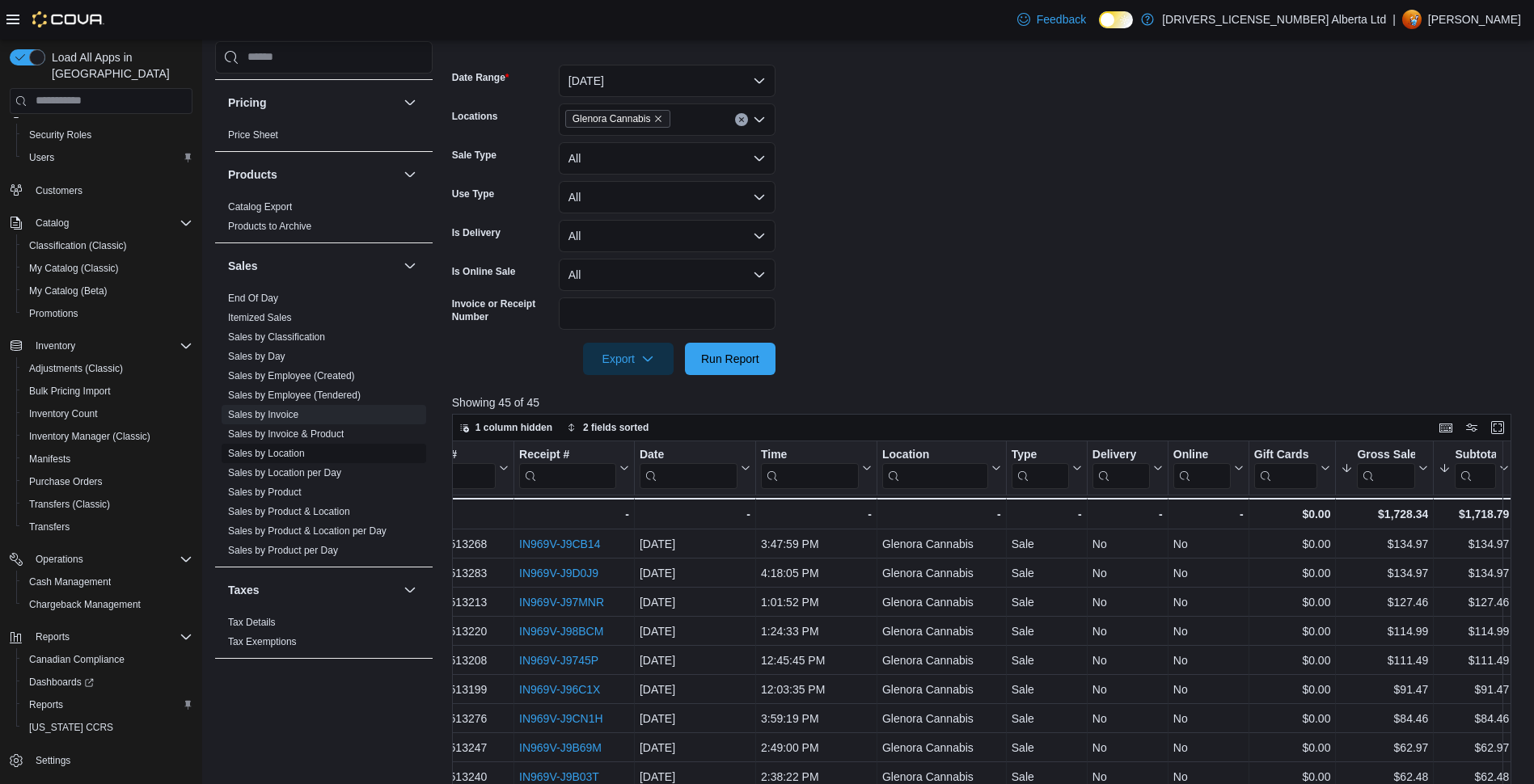
click at [277, 447] on span "Sales by Location" at bounding box center [266, 452] width 76 height 13
click at [273, 447] on link "Sales by Location" at bounding box center [266, 452] width 76 height 12
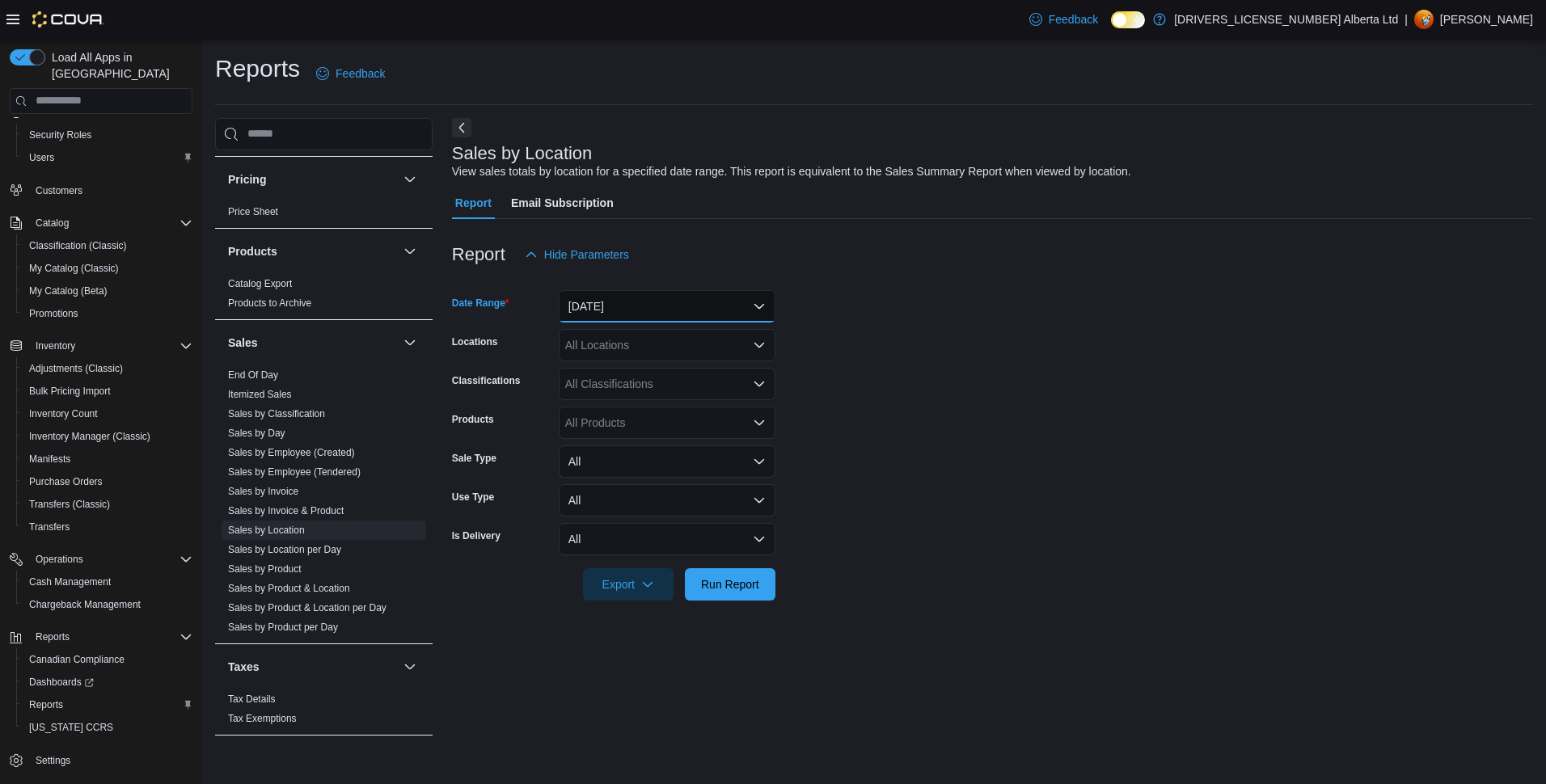
click at [600, 315] on button "[DATE]" at bounding box center [667, 305] width 217 height 32
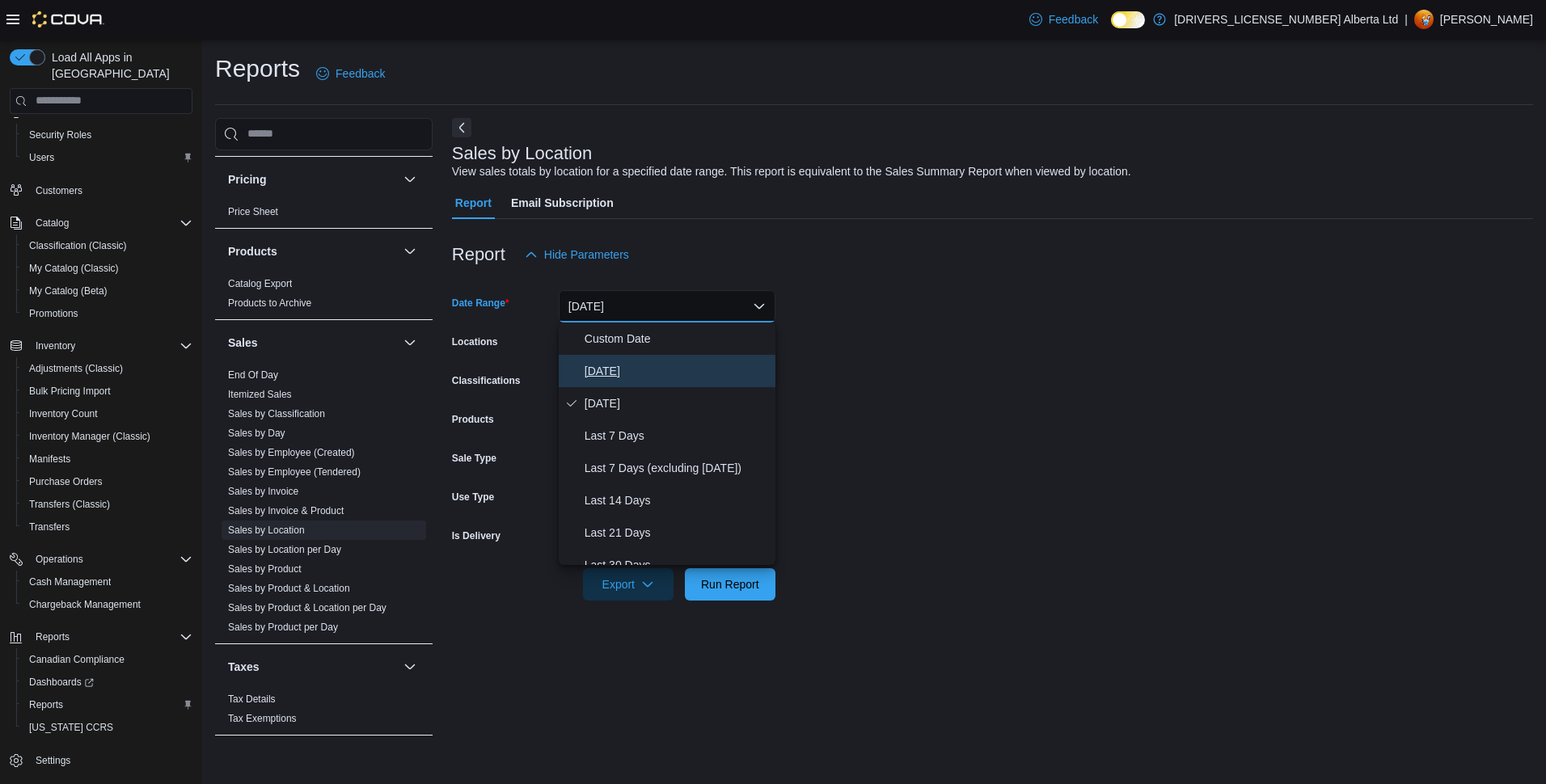
click at [579, 369] on button "[DATE]" at bounding box center [667, 370] width 217 height 32
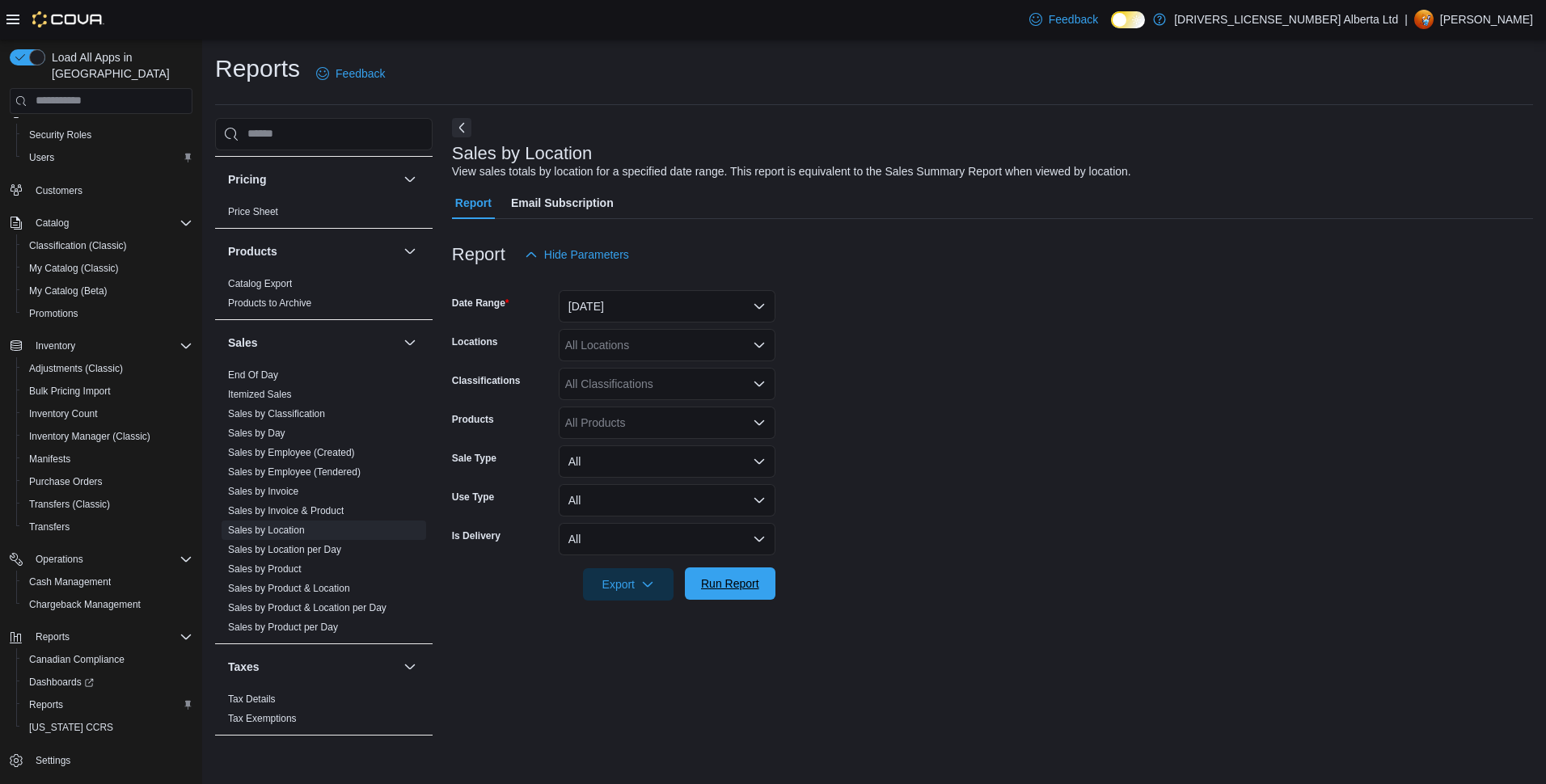
click at [720, 580] on span "Run Report" at bounding box center [730, 583] width 58 height 16
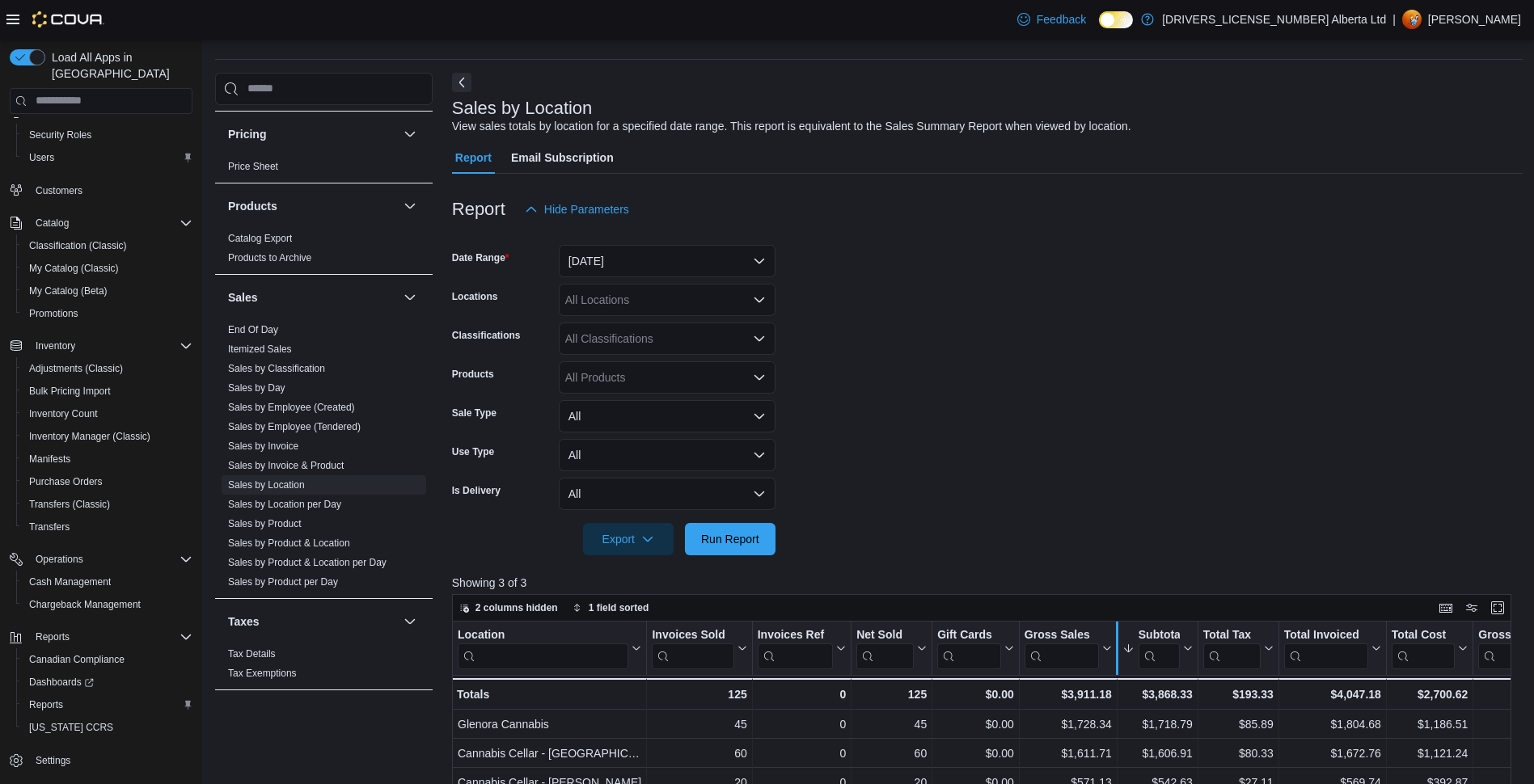
scroll to position [323, 0]
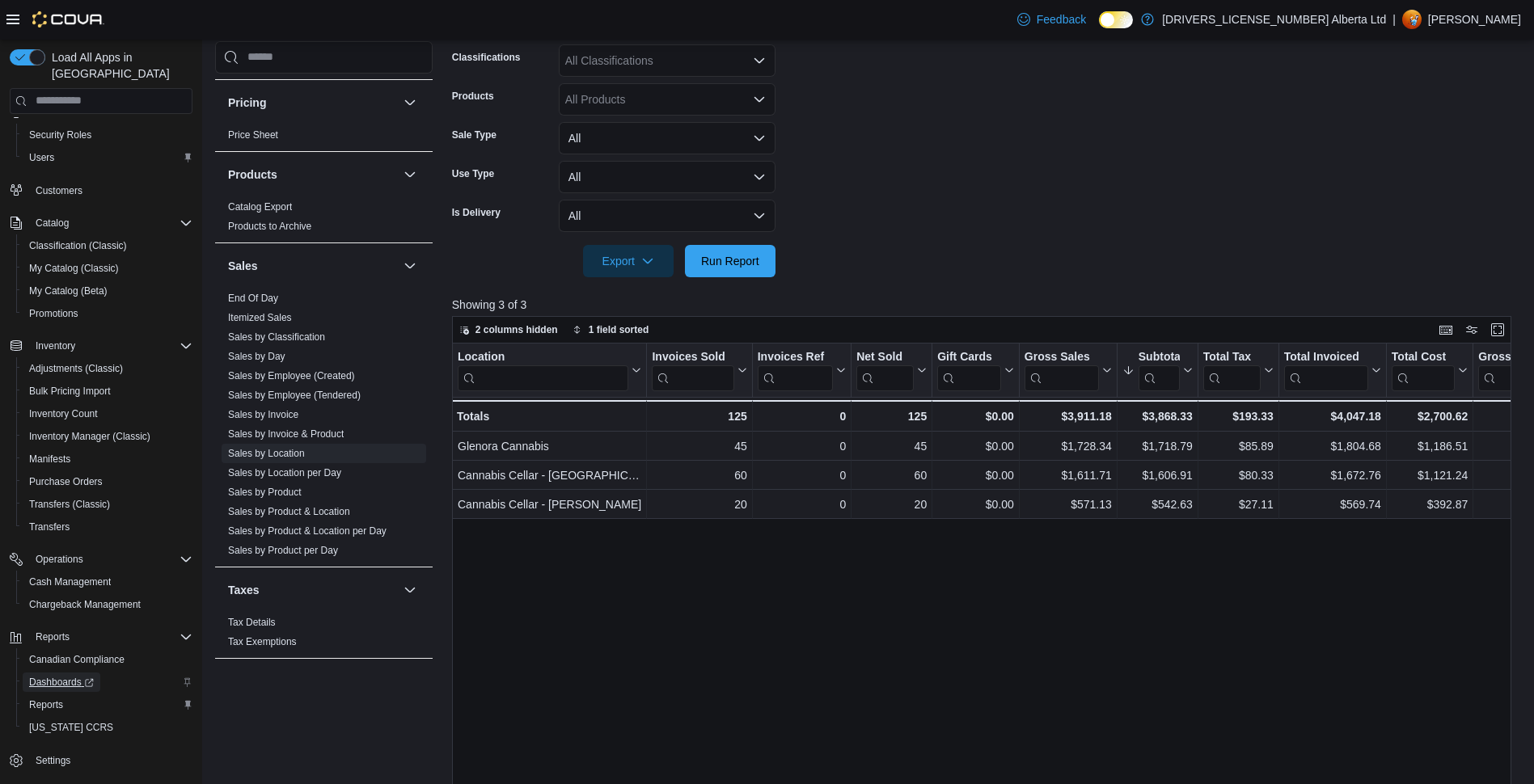
click at [58, 676] on span "Dashboards" at bounding box center [61, 682] width 65 height 13
drag, startPoint x: 703, startPoint y: 249, endPoint x: 693, endPoint y: 229, distance: 22.4
click at [700, 249] on span "Run Report" at bounding box center [730, 260] width 72 height 32
